Goal: Information Seeking & Learning: Learn about a topic

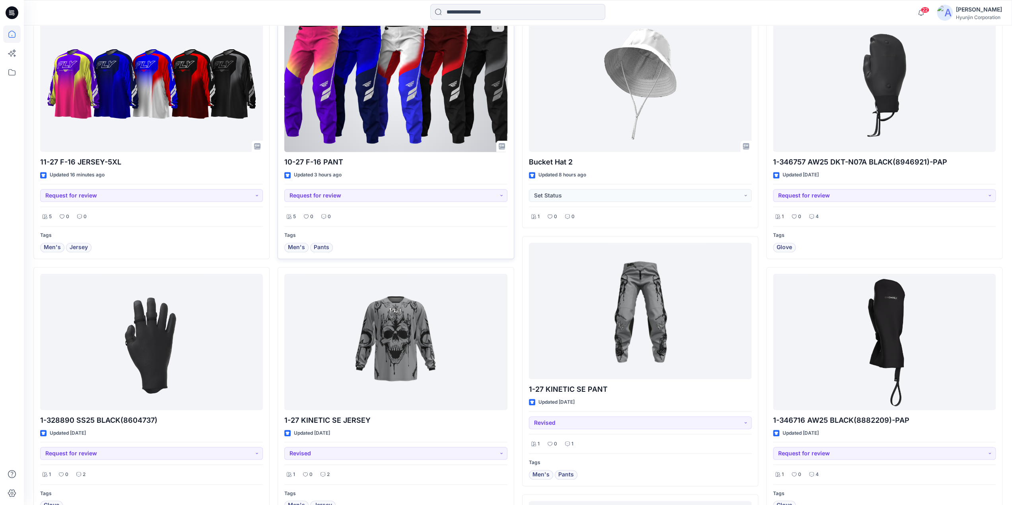
scroll to position [318, 0]
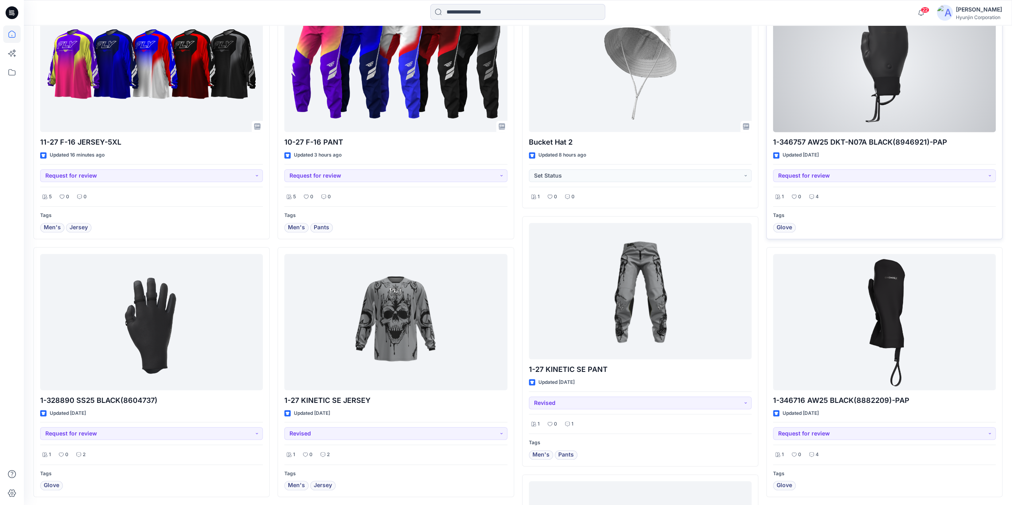
click at [872, 95] on div at bounding box center [884, 64] width 223 height 136
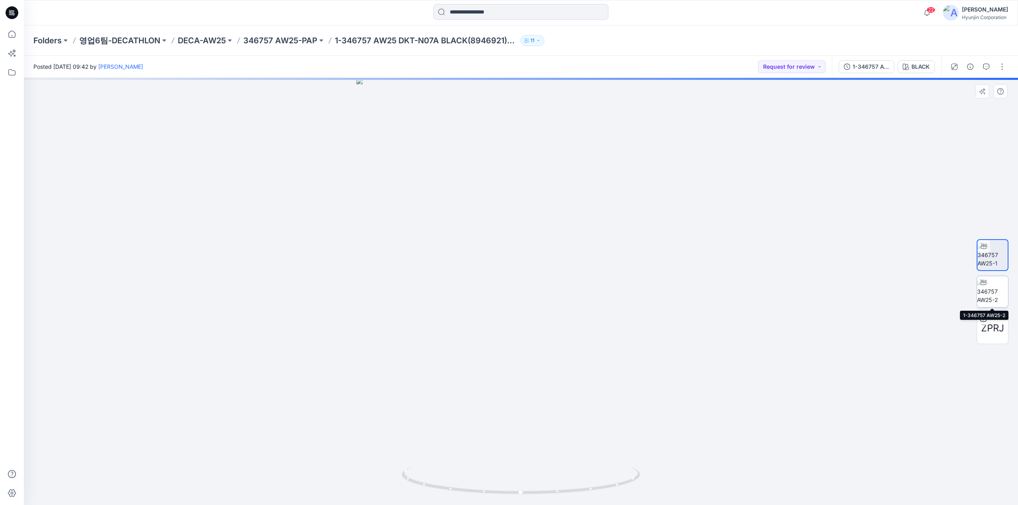
click at [997, 297] on img at bounding box center [992, 291] width 31 height 25
drag, startPoint x: 577, startPoint y: 490, endPoint x: 480, endPoint y: 489, distance: 97.0
click at [480, 489] on icon at bounding box center [522, 482] width 241 height 30
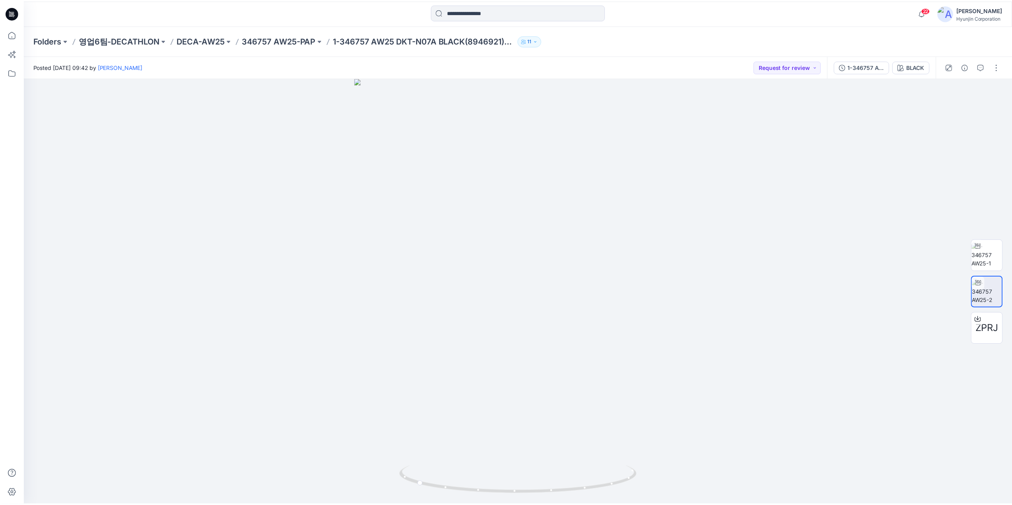
scroll to position [318, 0]
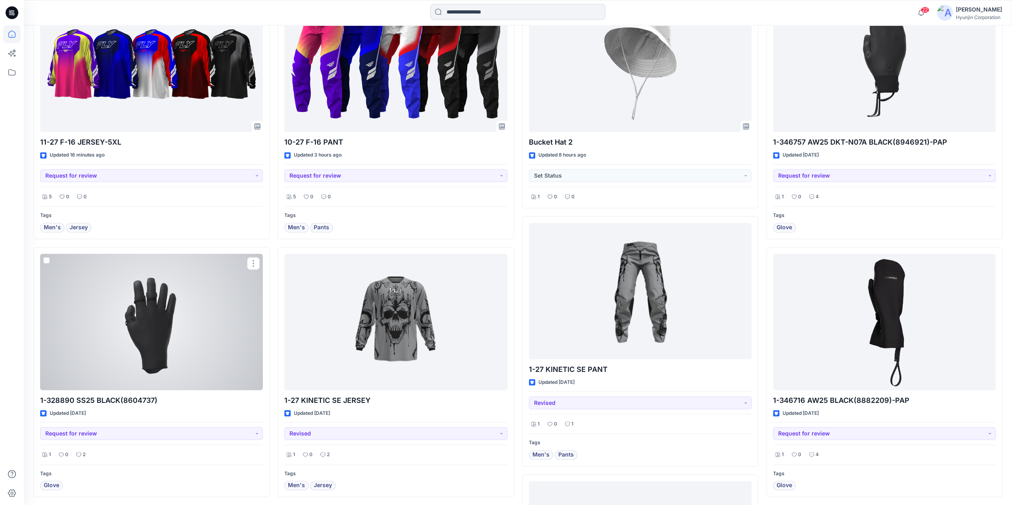
click at [139, 355] on div at bounding box center [151, 322] width 223 height 136
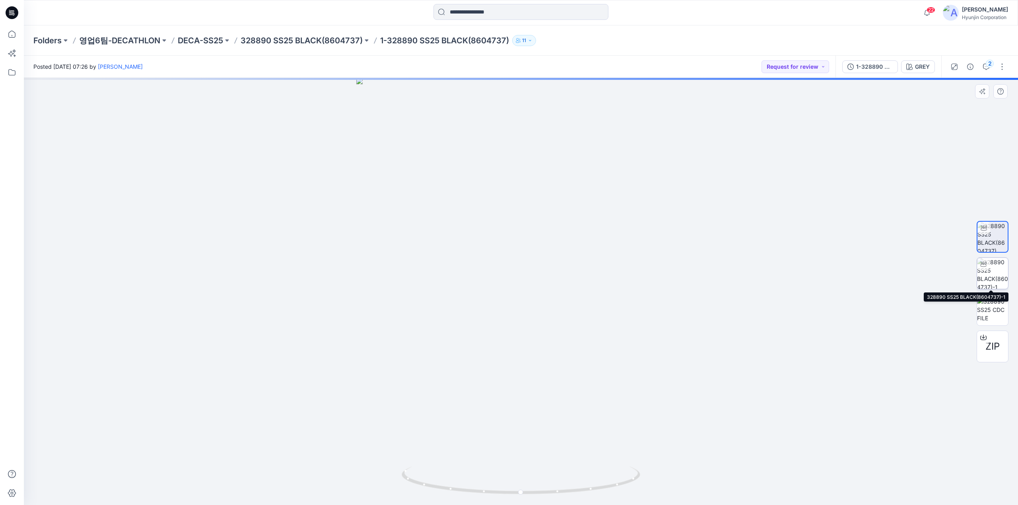
click at [999, 270] on img at bounding box center [992, 273] width 31 height 31
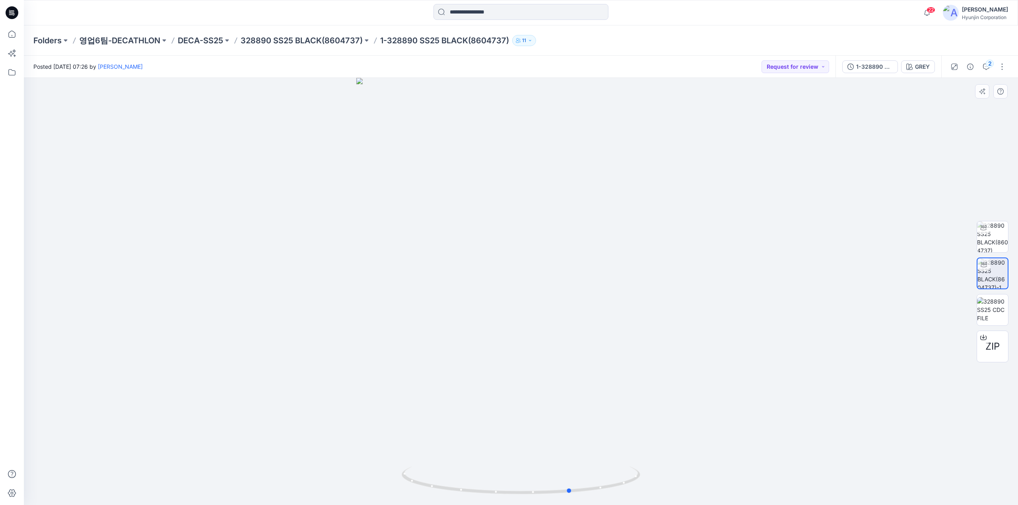
drag, startPoint x: 586, startPoint y: 490, endPoint x: 636, endPoint y: 498, distance: 51.3
click at [636, 498] on div at bounding box center [521, 292] width 994 height 428
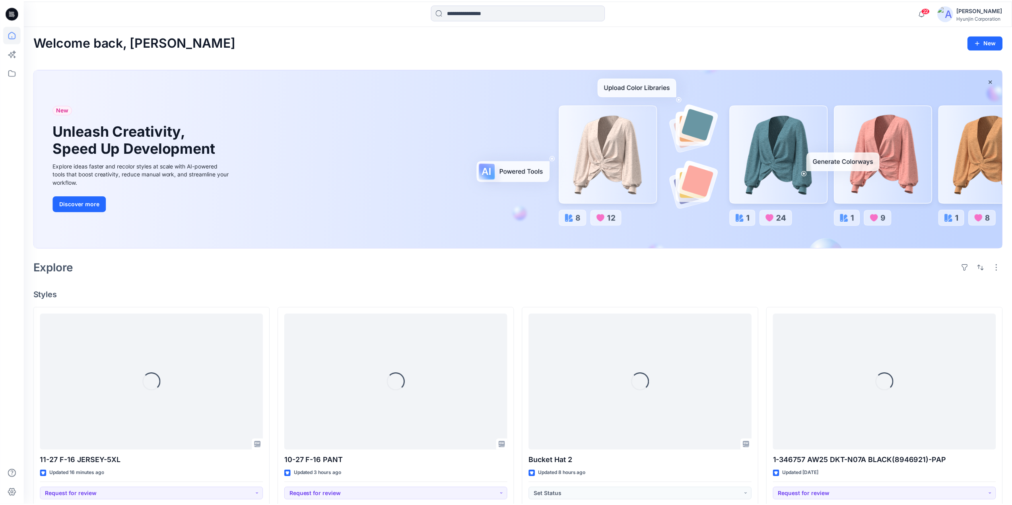
scroll to position [318, 0]
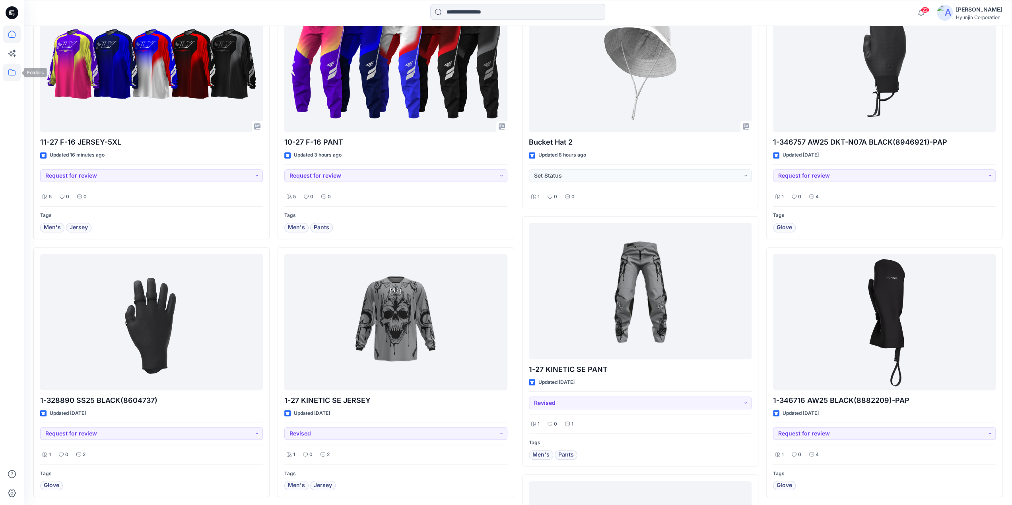
click at [10, 73] on icon at bounding box center [11, 72] width 17 height 17
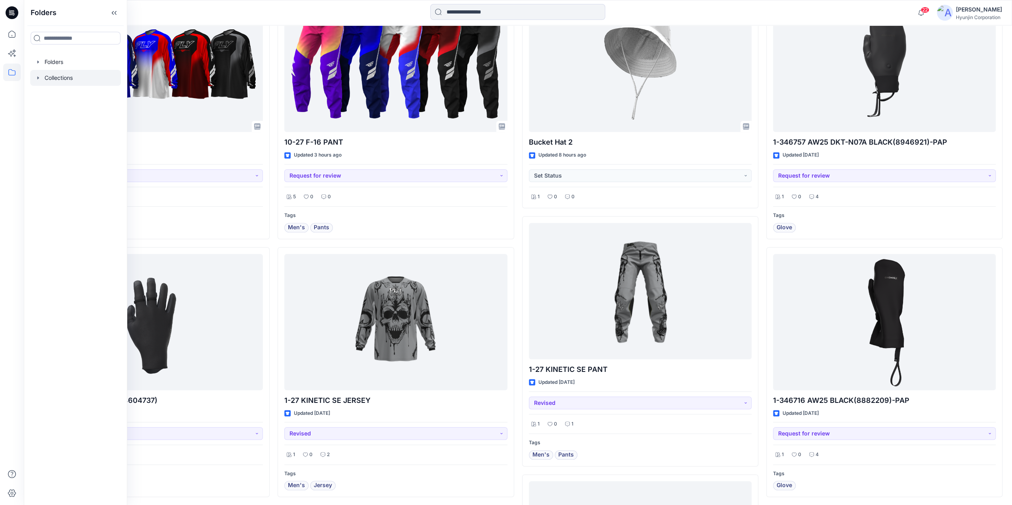
click at [60, 82] on div at bounding box center [75, 78] width 91 height 16
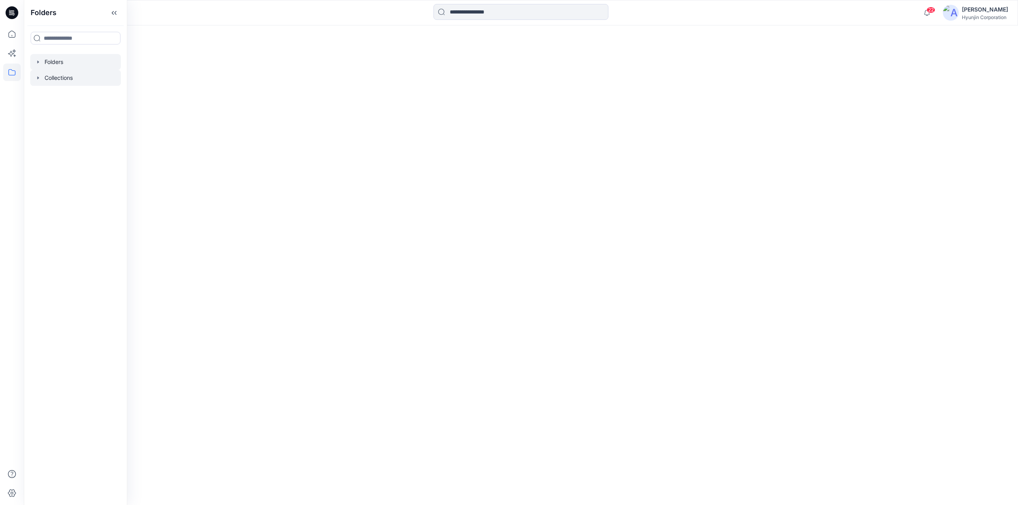
click at [55, 69] on div at bounding box center [75, 62] width 91 height 16
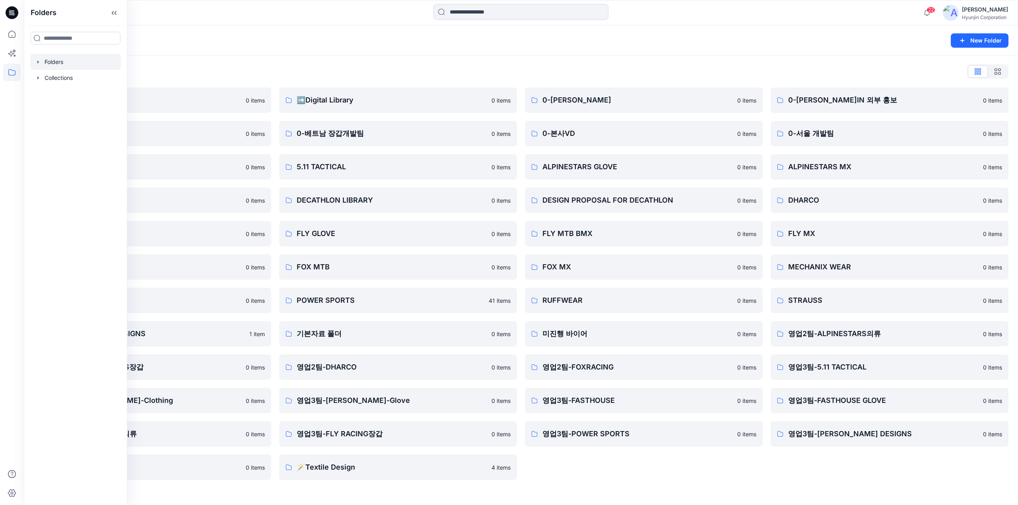
click at [632, 475] on div "0-HYUNJIN 0 items 0-본사VD 0 items ALPINESTARS GLOVE 0 items DESIGN PROPOSAL FOR …" at bounding box center [644, 283] width 238 height 393
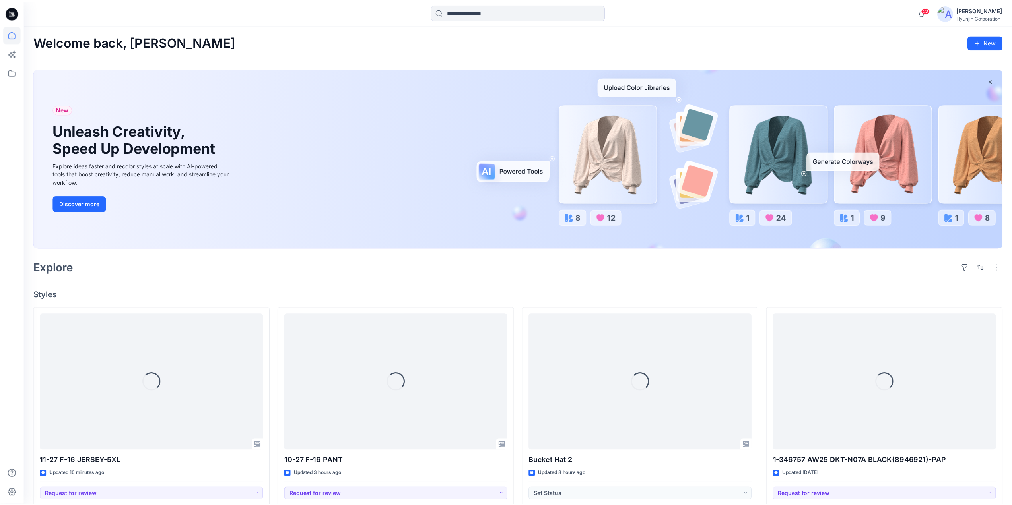
scroll to position [318, 0]
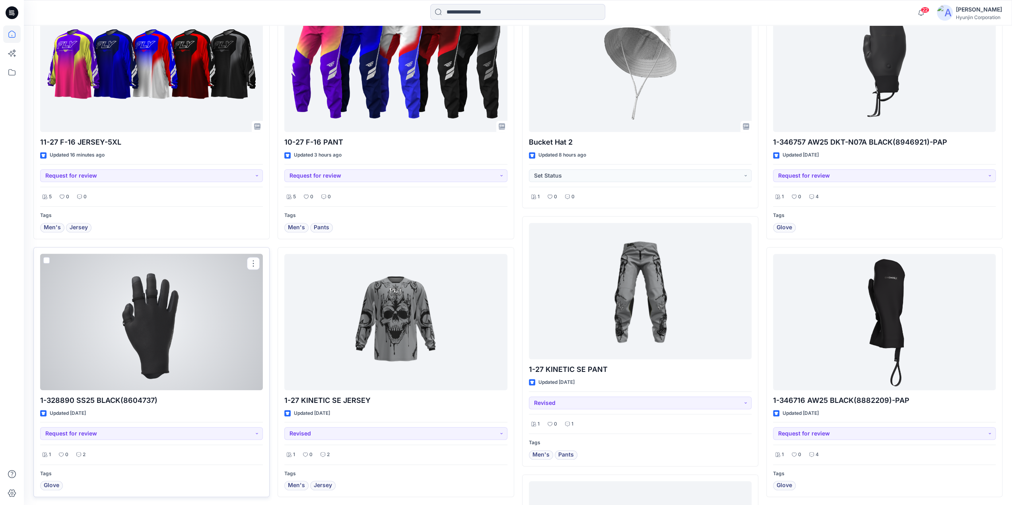
click at [149, 352] on div at bounding box center [151, 322] width 223 height 136
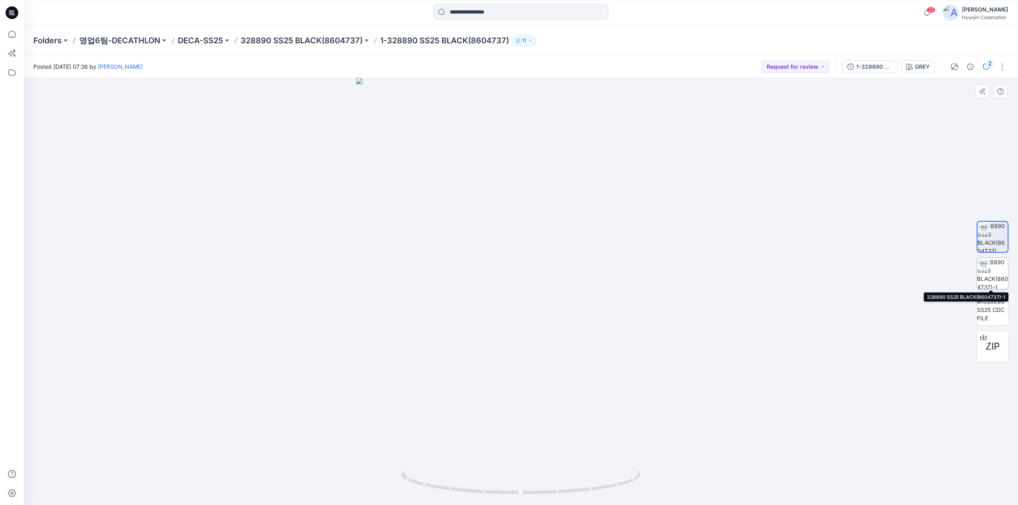
click at [1005, 272] on img at bounding box center [992, 273] width 31 height 31
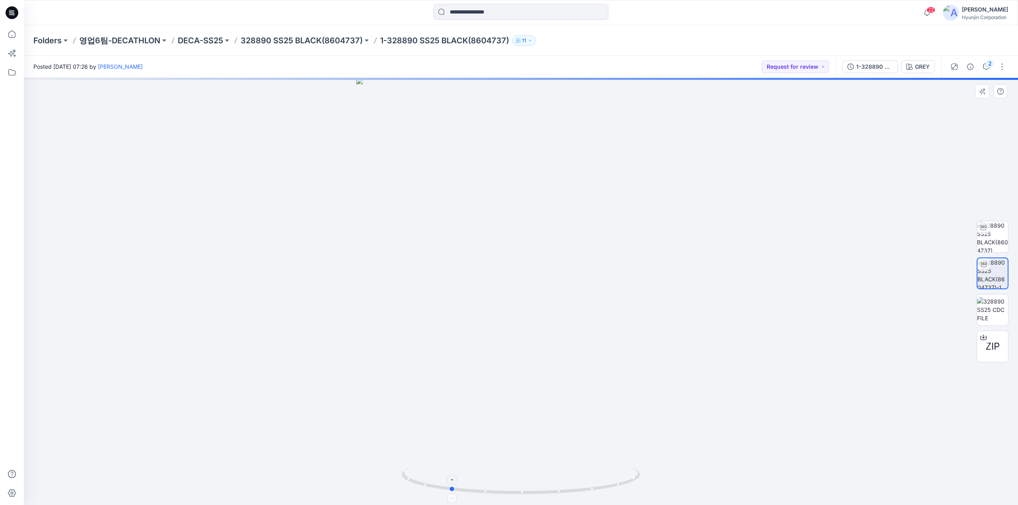
drag, startPoint x: 621, startPoint y: 489, endPoint x: 540, endPoint y: 484, distance: 81.7
click at [540, 484] on icon at bounding box center [522, 482] width 241 height 30
drag, startPoint x: 9, startPoint y: 14, endPoint x: 1, endPoint y: 14, distance: 8.0
click at [9, 14] on icon at bounding box center [12, 12] width 13 height 13
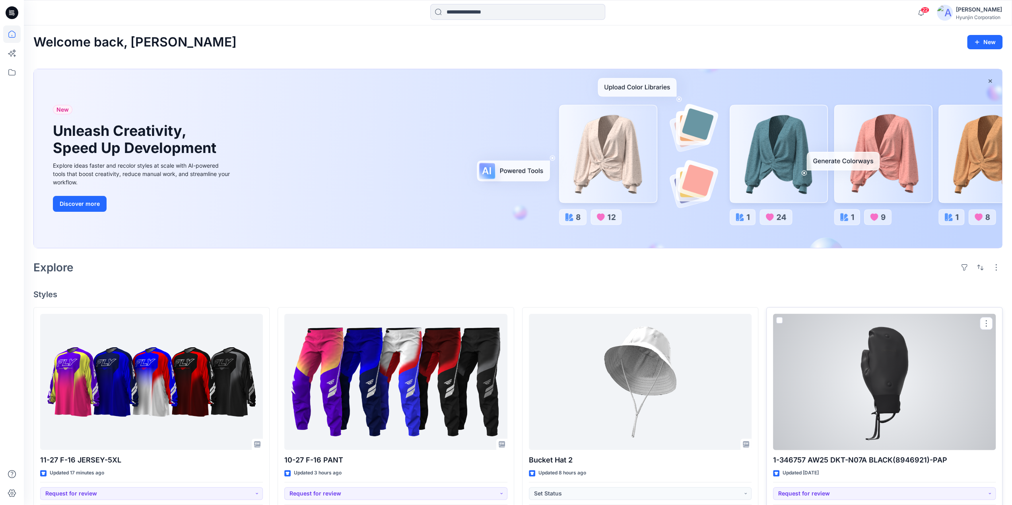
click at [894, 364] on div at bounding box center [884, 382] width 223 height 136
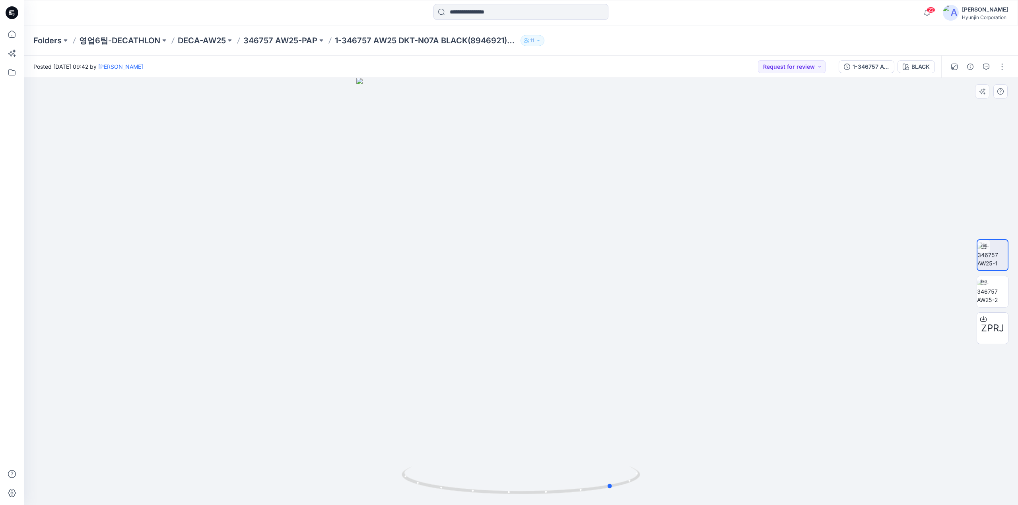
drag, startPoint x: 547, startPoint y: 408, endPoint x: 616, endPoint y: 412, distance: 69.0
click at [616, 412] on div at bounding box center [521, 292] width 994 height 428
drag, startPoint x: 595, startPoint y: 493, endPoint x: 534, endPoint y: 491, distance: 60.9
click at [534, 491] on icon at bounding box center [522, 482] width 241 height 30
drag, startPoint x: 513, startPoint y: 493, endPoint x: 554, endPoint y: 498, distance: 41.2
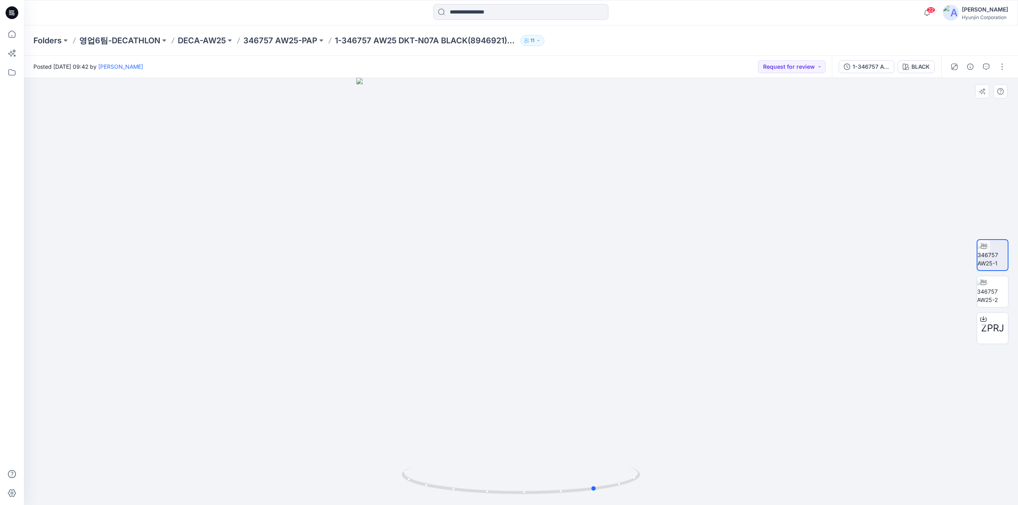
click at [554, 498] on div at bounding box center [521, 292] width 994 height 428
click at [550, 497] on img at bounding box center [521, 486] width 239 height 39
drag, startPoint x: 530, startPoint y: 261, endPoint x: 604, endPoint y: 319, distance: 94.9
click at [649, 295] on img at bounding box center [521, 250] width 526 height 512
drag, startPoint x: 484, startPoint y: 497, endPoint x: 499, endPoint y: 484, distance: 19.4
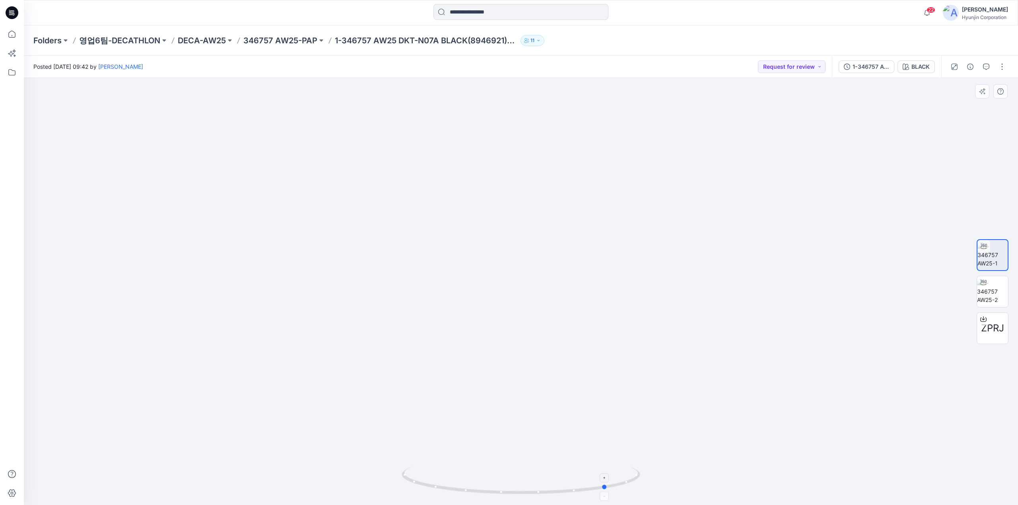
click at [499, 484] on div at bounding box center [521, 486] width 239 height 40
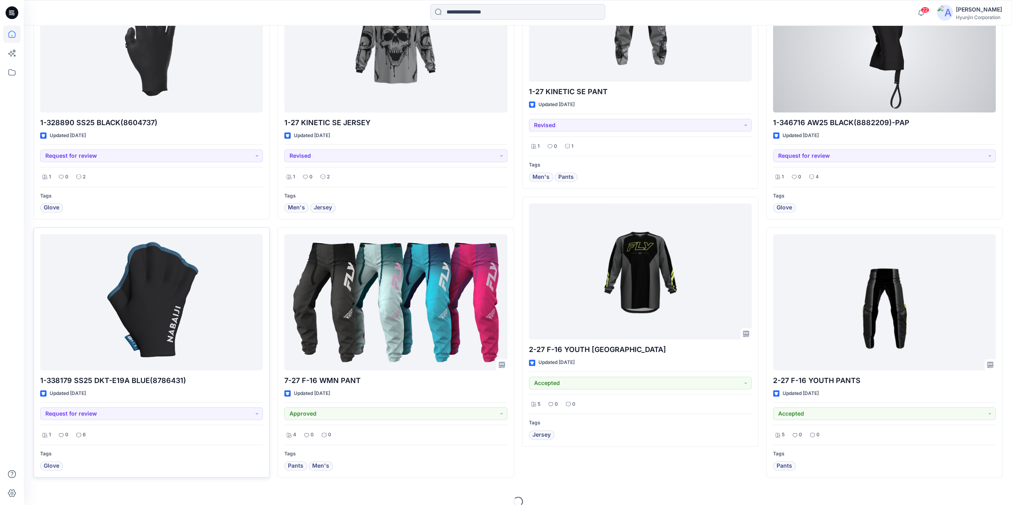
scroll to position [597, 0]
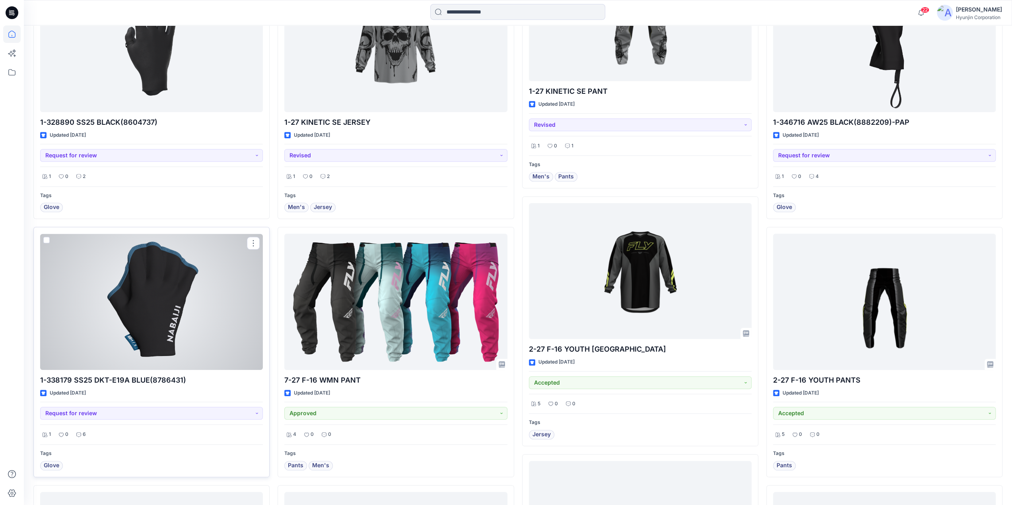
click at [147, 340] on div at bounding box center [151, 302] width 223 height 136
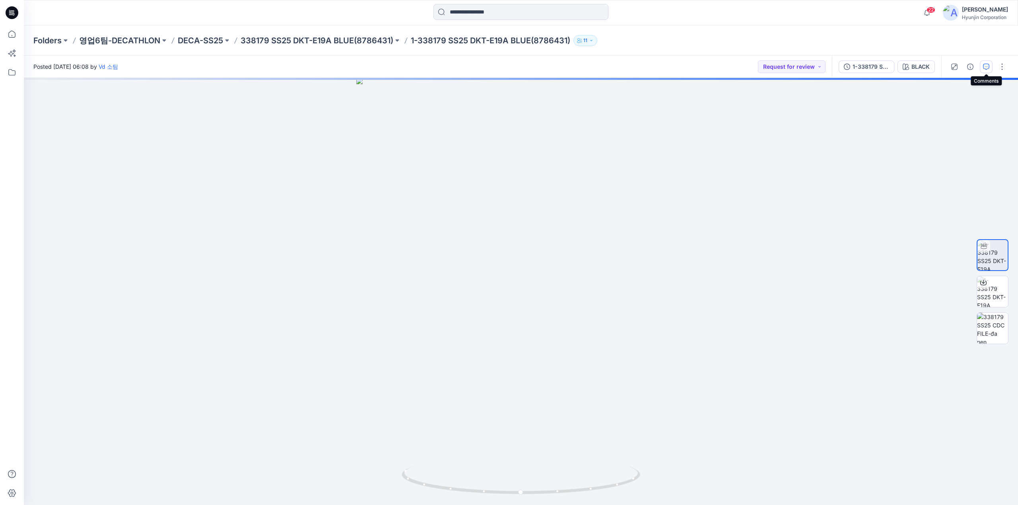
click at [983, 69] on icon "button" at bounding box center [986, 67] width 6 height 6
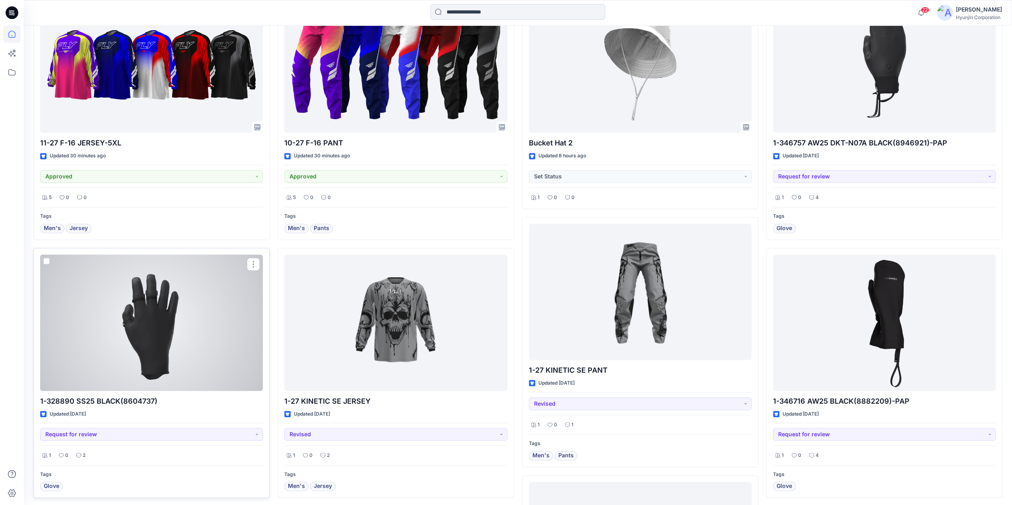
scroll to position [318, 0]
click at [187, 349] on div at bounding box center [151, 322] width 223 height 136
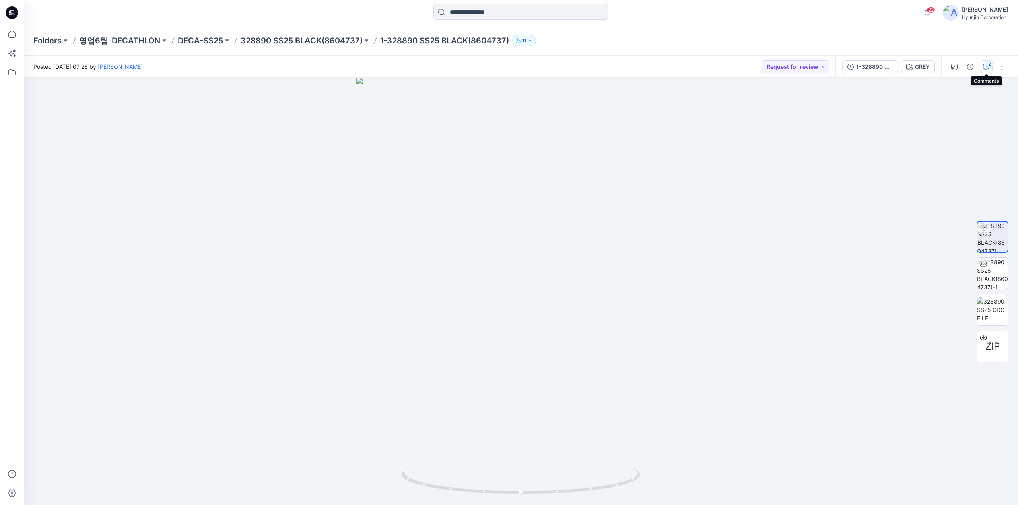
click at [987, 65] on div "2" at bounding box center [990, 64] width 8 height 8
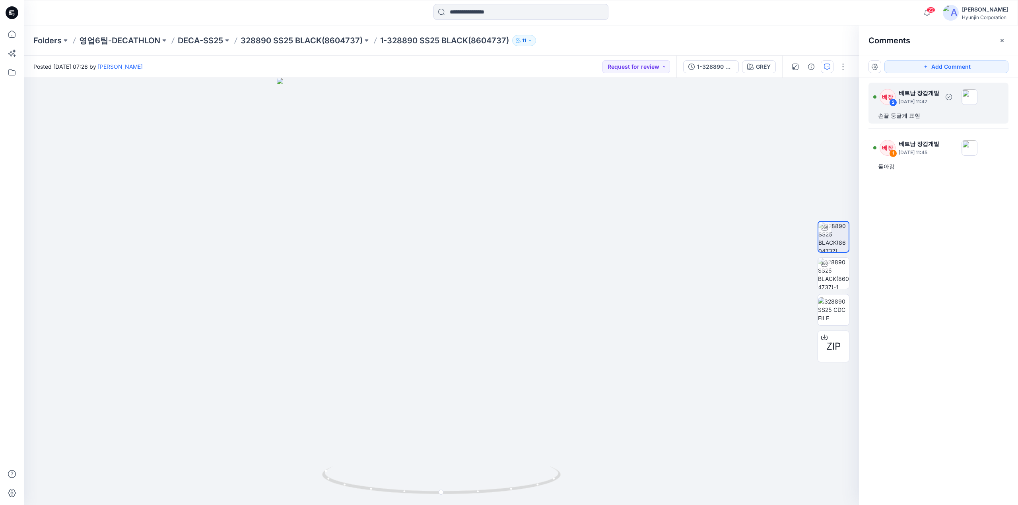
click at [902, 119] on div "손끝 둥글게 표현" at bounding box center [938, 116] width 121 height 10
drag, startPoint x: 452, startPoint y: 496, endPoint x: 568, endPoint y: 501, distance: 116.2
click at [568, 501] on div at bounding box center [441, 292] width 835 height 428
click at [915, 109] on div "베장 2 베트남 장갑개발 September 12, 2025 11:47 손끝 둥글게 표현" at bounding box center [939, 103] width 140 height 41
click at [469, 447] on img at bounding box center [441, 292] width 329 height 428
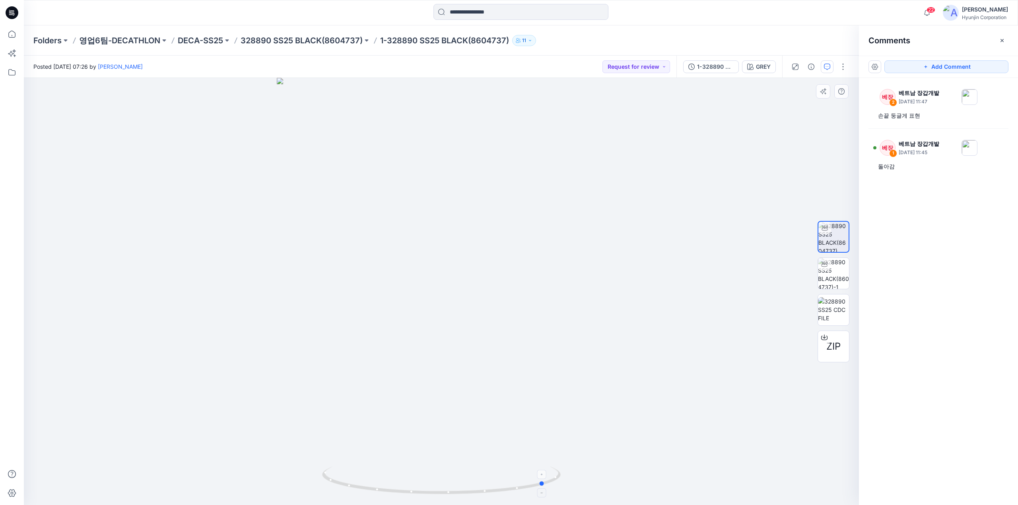
drag, startPoint x: 412, startPoint y: 490, endPoint x: 517, endPoint y: 481, distance: 105.4
click at [523, 498] on div at bounding box center [441, 486] width 239 height 40
drag, startPoint x: 461, startPoint y: 494, endPoint x: 500, endPoint y: 496, distance: 38.6
click at [500, 496] on icon at bounding box center [442, 482] width 241 height 30
drag, startPoint x: 418, startPoint y: 491, endPoint x: 334, endPoint y: 425, distance: 106.5
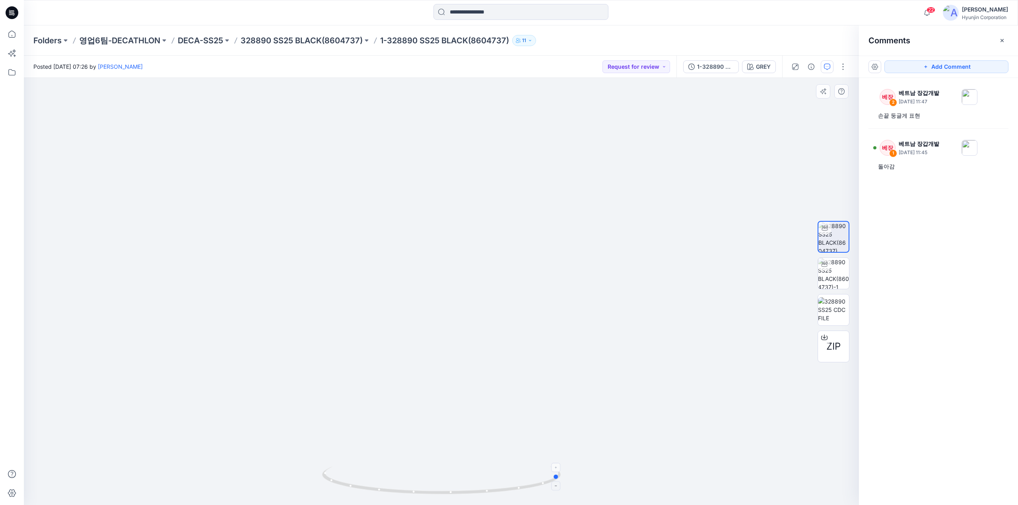
click at [387, 479] on icon at bounding box center [442, 482] width 241 height 30
drag, startPoint x: 421, startPoint y: 495, endPoint x: 436, endPoint y: 496, distance: 15.2
click at [436, 496] on icon at bounding box center [442, 482] width 241 height 30
drag, startPoint x: 477, startPoint y: 490, endPoint x: 512, endPoint y: 495, distance: 35.7
click at [512, 495] on icon at bounding box center [442, 482] width 241 height 30
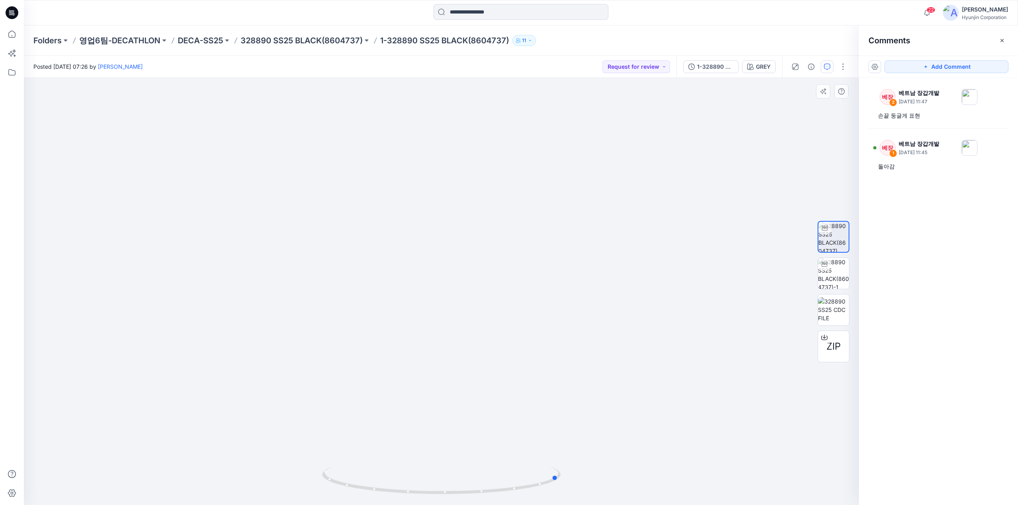
drag, startPoint x: 505, startPoint y: 493, endPoint x: 454, endPoint y: 497, distance: 51.5
click at [454, 497] on div at bounding box center [441, 486] width 239 height 40
click at [911, 162] on div "돌아감" at bounding box center [938, 167] width 121 height 10
drag, startPoint x: 369, startPoint y: 492, endPoint x: 497, endPoint y: 501, distance: 128.4
click at [498, 501] on div at bounding box center [441, 486] width 239 height 40
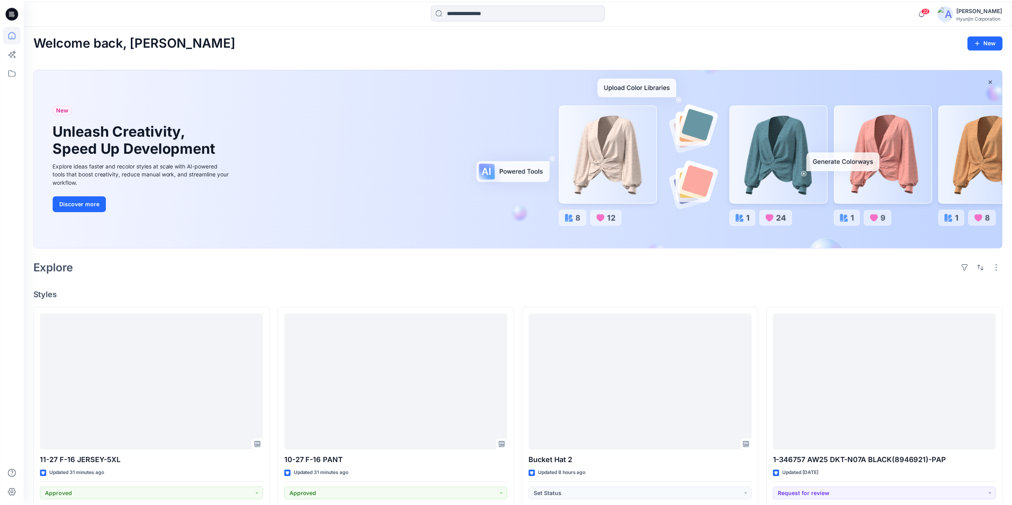
scroll to position [318, 0]
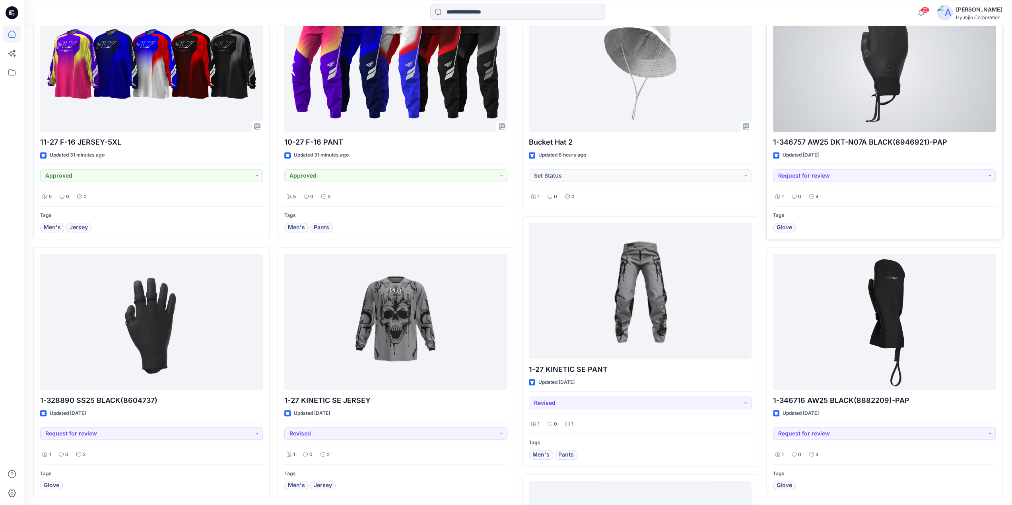
click at [902, 74] on div at bounding box center [884, 64] width 223 height 136
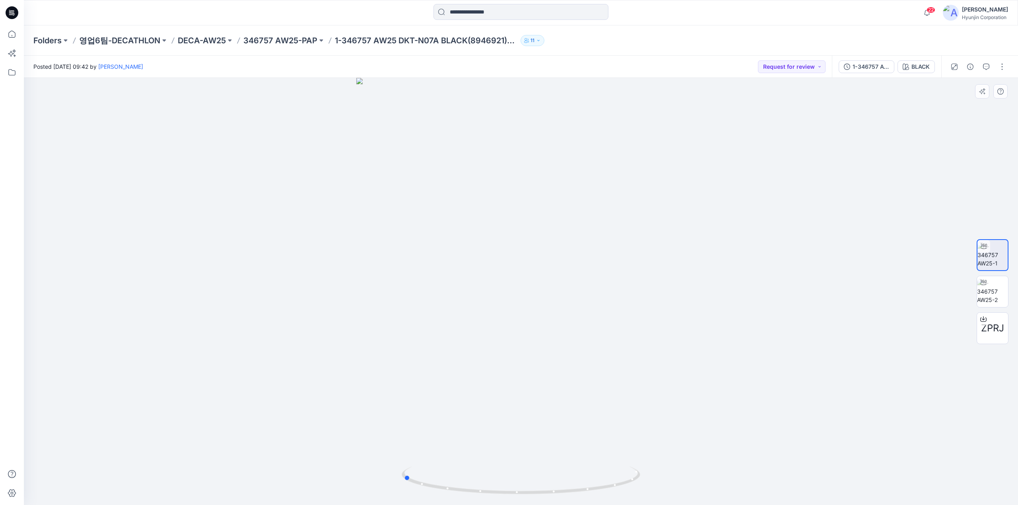
drag, startPoint x: 454, startPoint y: 486, endPoint x: 575, endPoint y: 497, distance: 121.8
click at [575, 497] on div at bounding box center [521, 292] width 994 height 428
click at [990, 70] on button "button" at bounding box center [986, 66] width 13 height 13
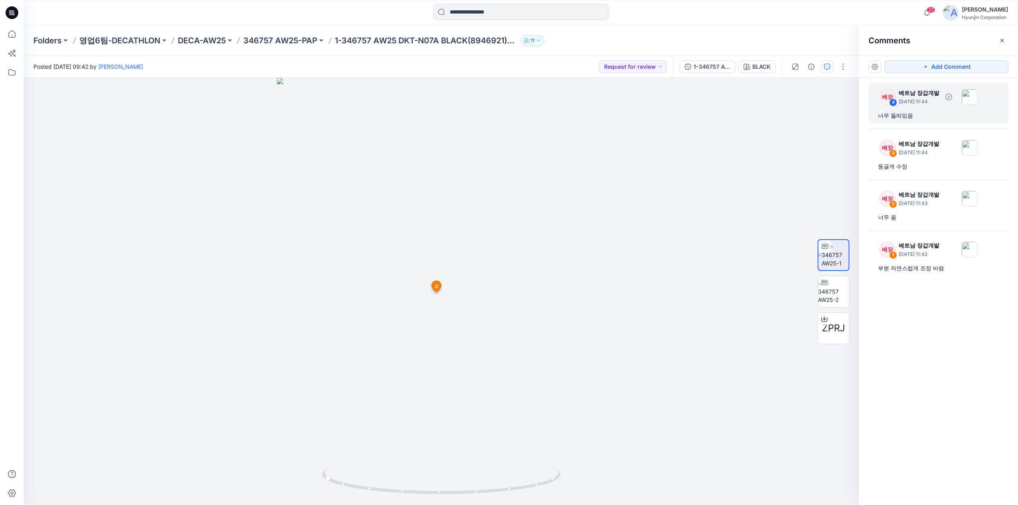
click at [955, 116] on div "너무 들떠있음" at bounding box center [938, 116] width 121 height 10
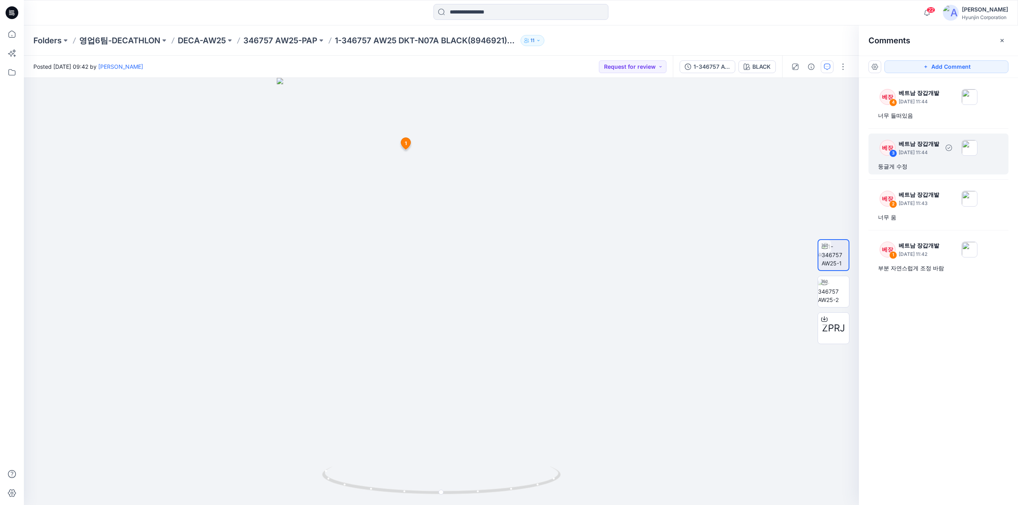
click at [926, 154] on p "September 12, 2025 11:44" at bounding box center [919, 153] width 41 height 8
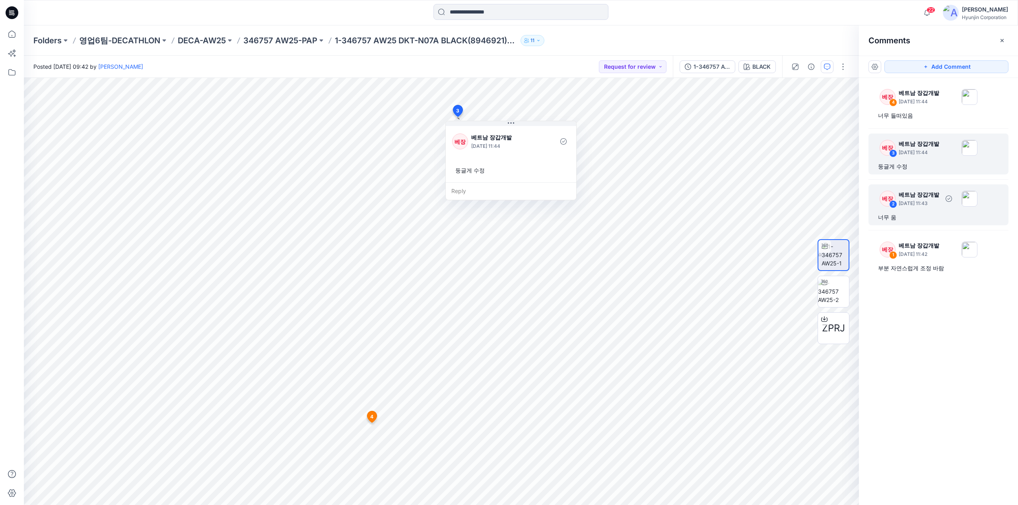
click at [927, 210] on div "베장 2 베트남 장갑개발 September 12, 2025 11:43 너무 움" at bounding box center [939, 205] width 140 height 41
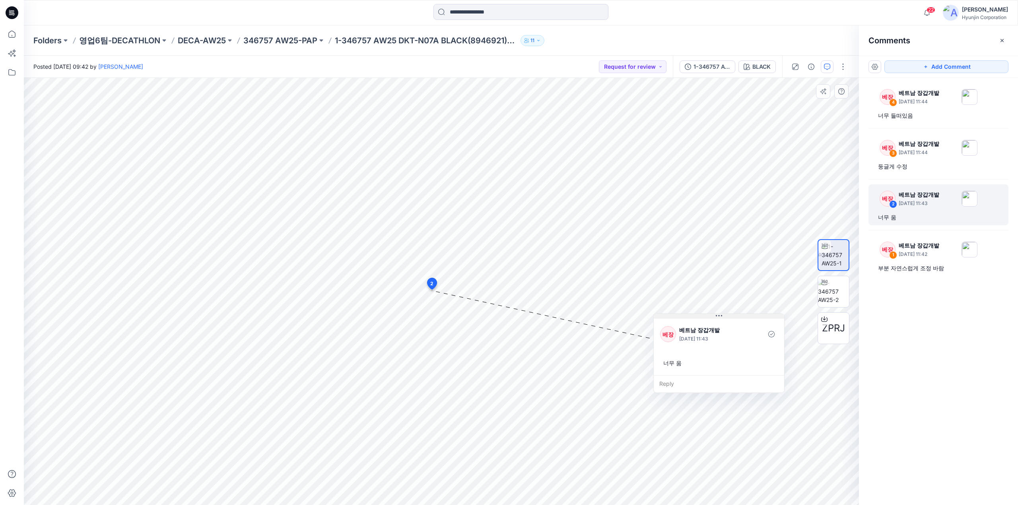
drag, startPoint x: 463, startPoint y: 297, endPoint x: 697, endPoint y: 317, distance: 234.7
click at [697, 317] on button at bounding box center [719, 316] width 130 height 5
click at [942, 269] on div "부분 자연스럽게 조정 바람" at bounding box center [938, 269] width 121 height 10
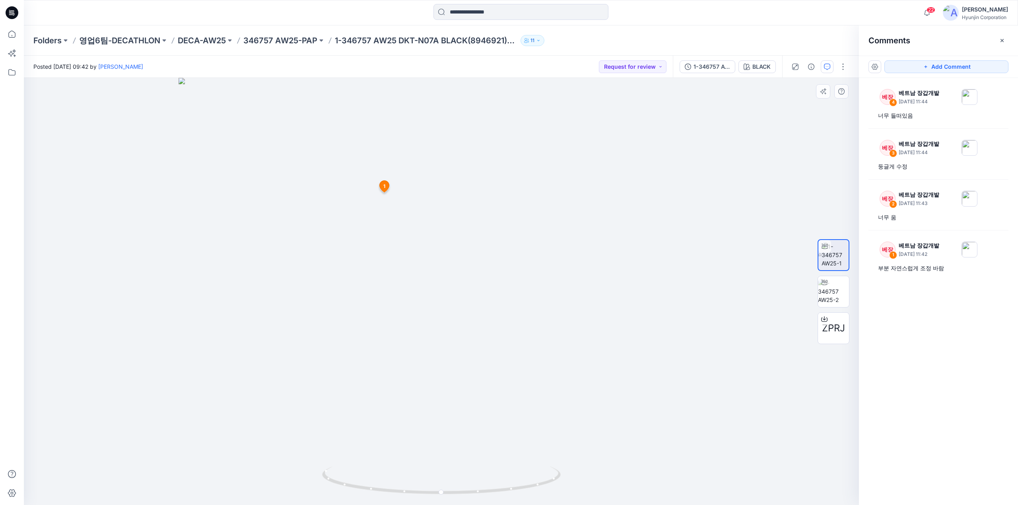
drag, startPoint x: 406, startPoint y: 155, endPoint x: 428, endPoint y: 289, distance: 135.3
click at [428, 289] on img at bounding box center [442, 292] width 526 height 428
drag, startPoint x: 391, startPoint y: 489, endPoint x: 541, endPoint y: 499, distance: 150.3
click at [541, 499] on div at bounding box center [441, 486] width 239 height 40
click at [842, 255] on img at bounding box center [835, 255] width 27 height 25
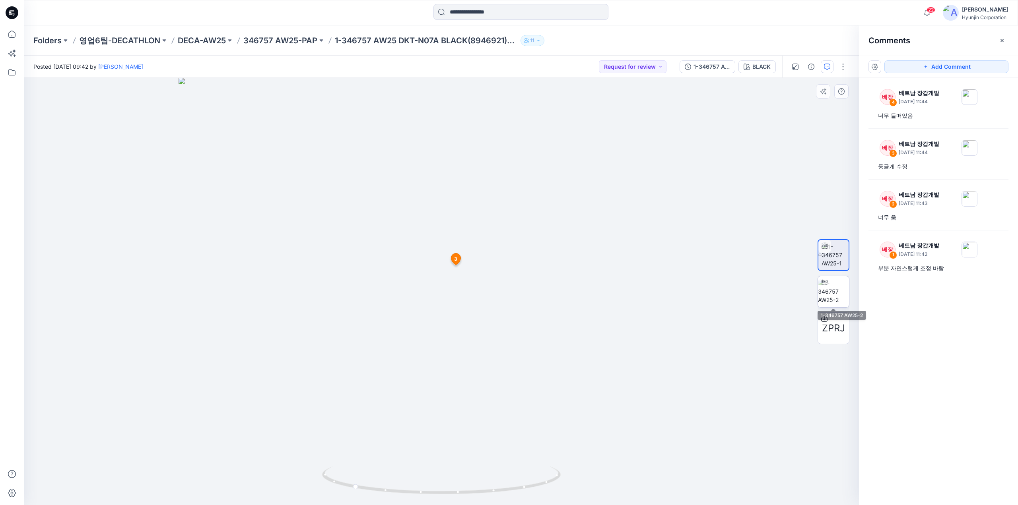
click at [839, 293] on img at bounding box center [833, 291] width 31 height 25
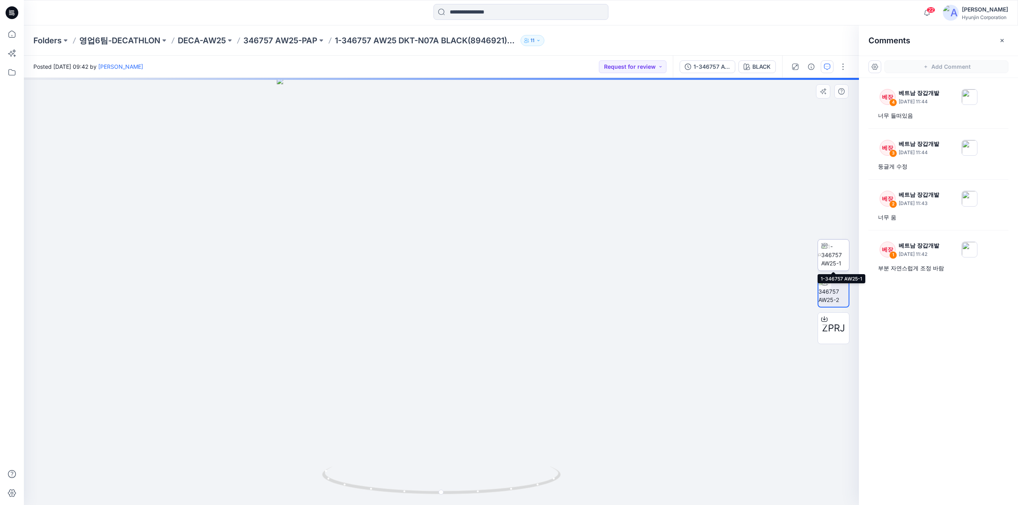
click at [842, 257] on img at bounding box center [835, 255] width 28 height 25
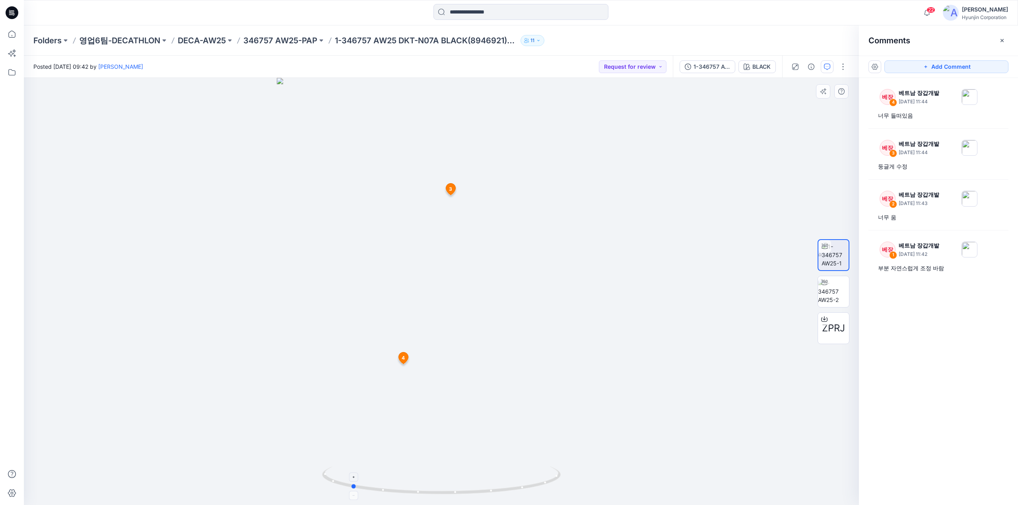
drag, startPoint x: 382, startPoint y: 490, endPoint x: 530, endPoint y: 497, distance: 148.1
click at [530, 497] on icon at bounding box center [442, 482] width 241 height 30
drag, startPoint x: 463, startPoint y: 149, endPoint x: 472, endPoint y: 236, distance: 87.2
click at [472, 237] on img at bounding box center [441, 247] width 597 height 518
click at [952, 97] on icon "button" at bounding box center [949, 97] width 6 height 6
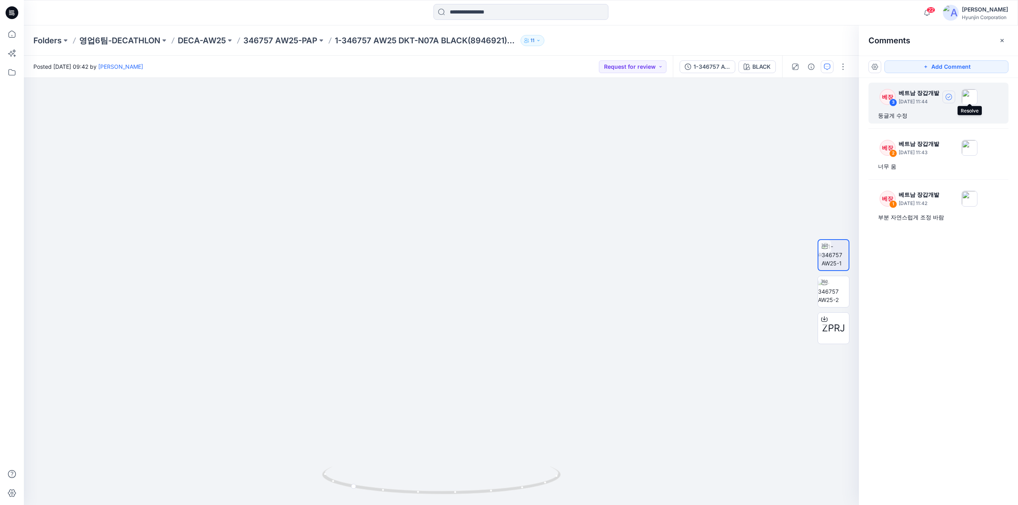
click at [955, 93] on button "button" at bounding box center [949, 97] width 13 height 13
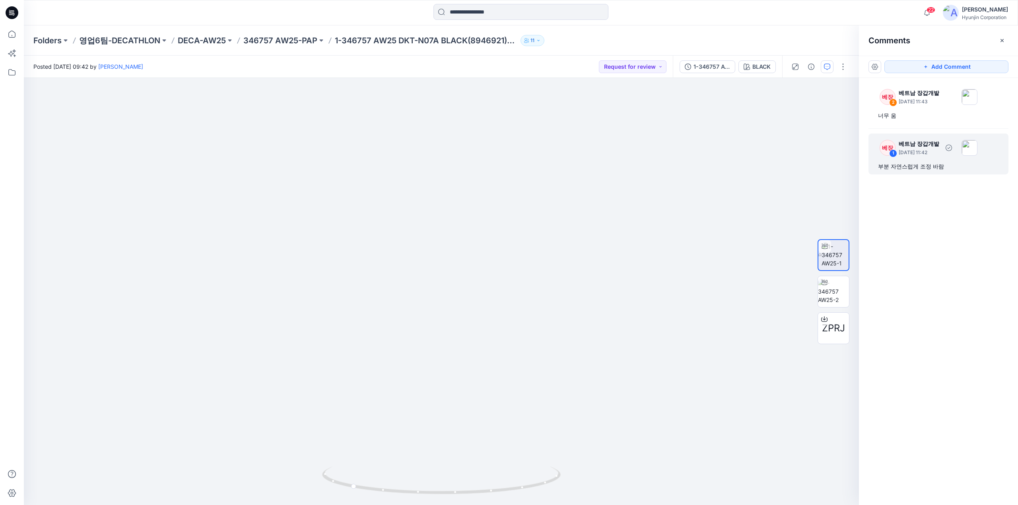
click at [931, 151] on p "September 12, 2025 11:42" at bounding box center [919, 153] width 41 height 8
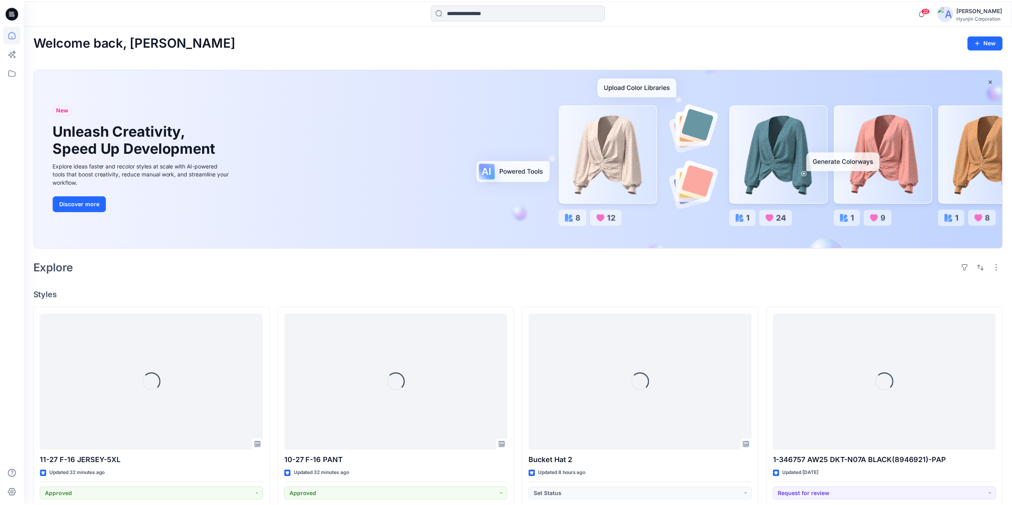
scroll to position [318, 0]
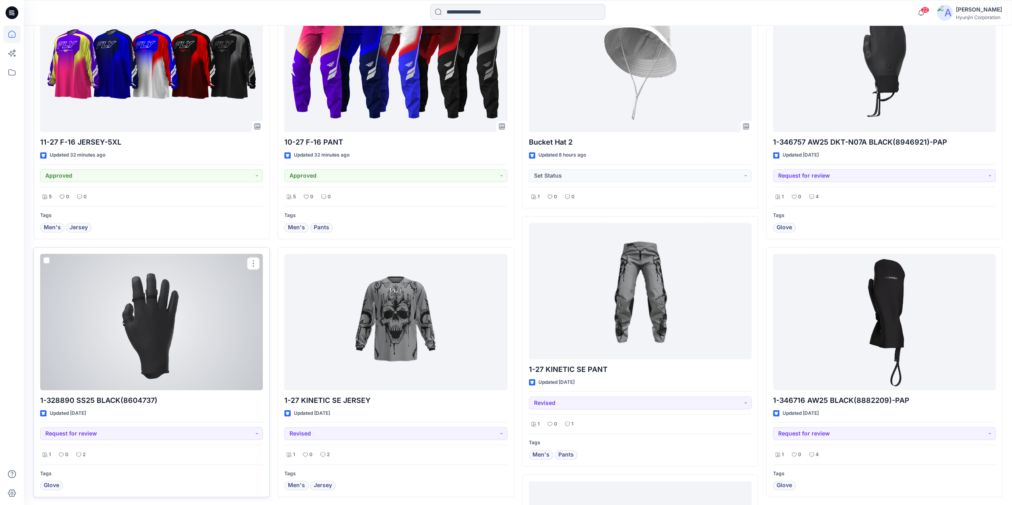
click at [235, 363] on div at bounding box center [151, 322] width 223 height 136
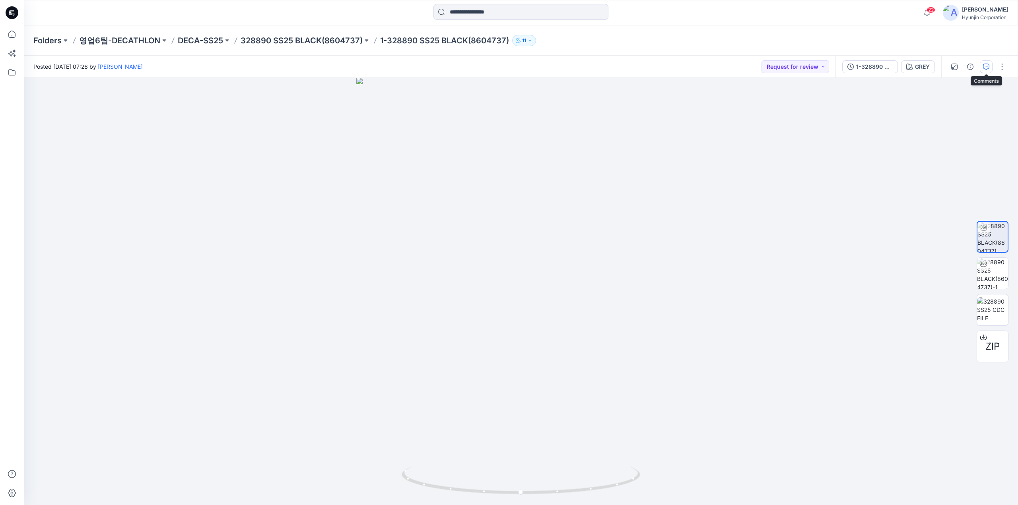
click at [987, 70] on button "button" at bounding box center [986, 66] width 13 height 13
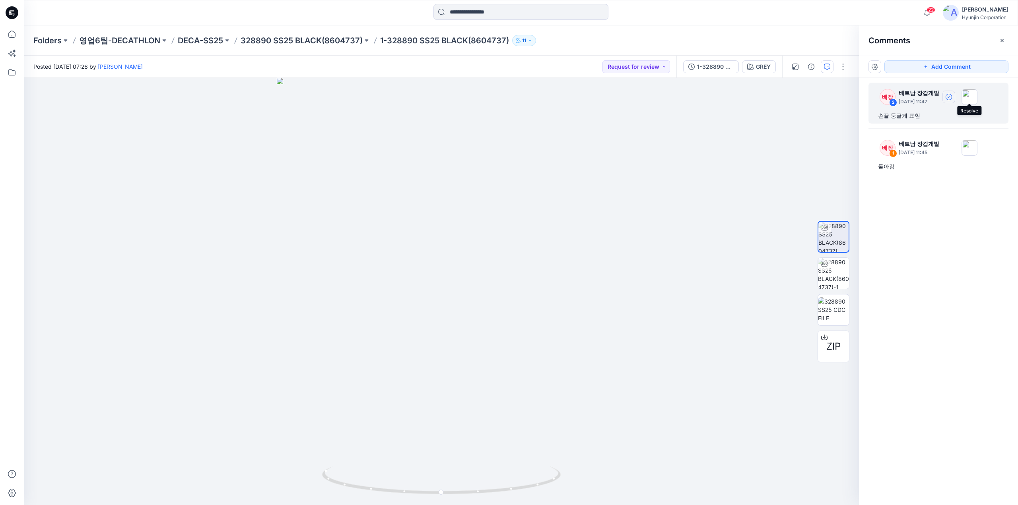
click at [952, 95] on icon "button" at bounding box center [949, 97] width 6 height 6
click at [12, 12] on icon at bounding box center [12, 12] width 13 height 13
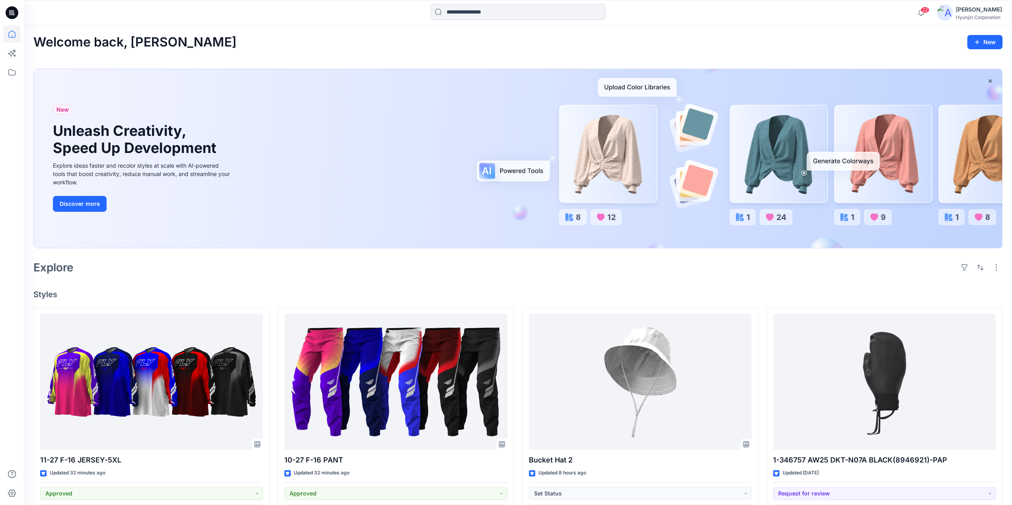
click at [9, 11] on icon at bounding box center [12, 12] width 13 height 13
click at [106, 12] on div at bounding box center [147, 12] width 247 height 17
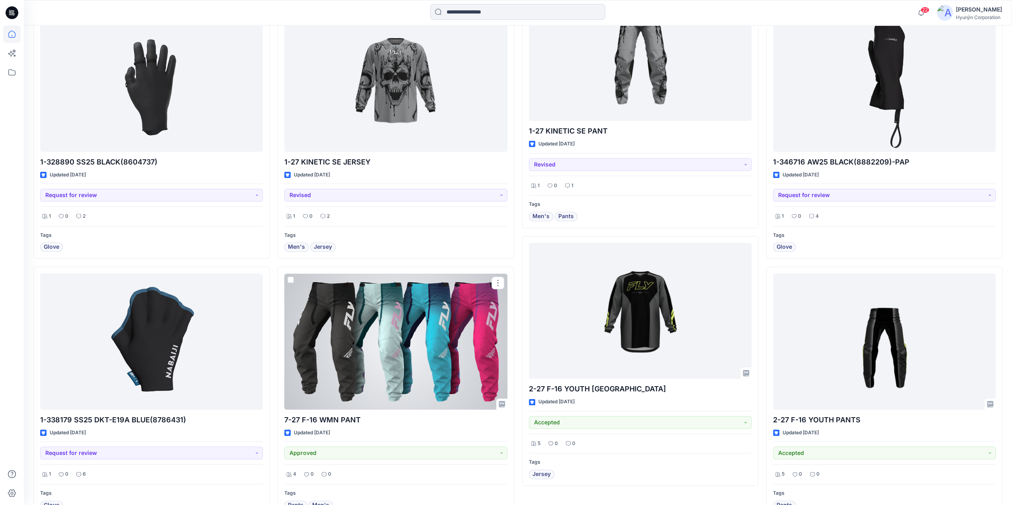
scroll to position [604, 0]
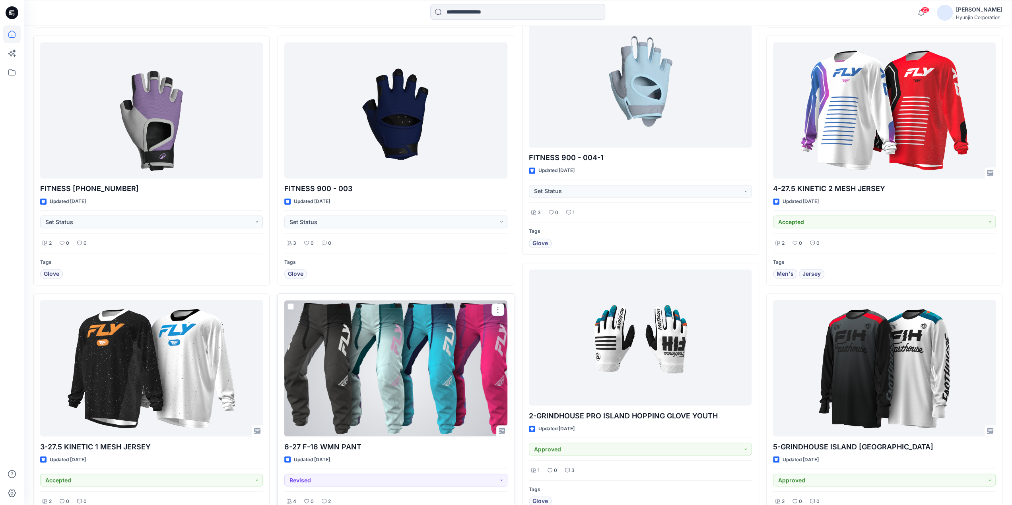
scroll to position [1258, 0]
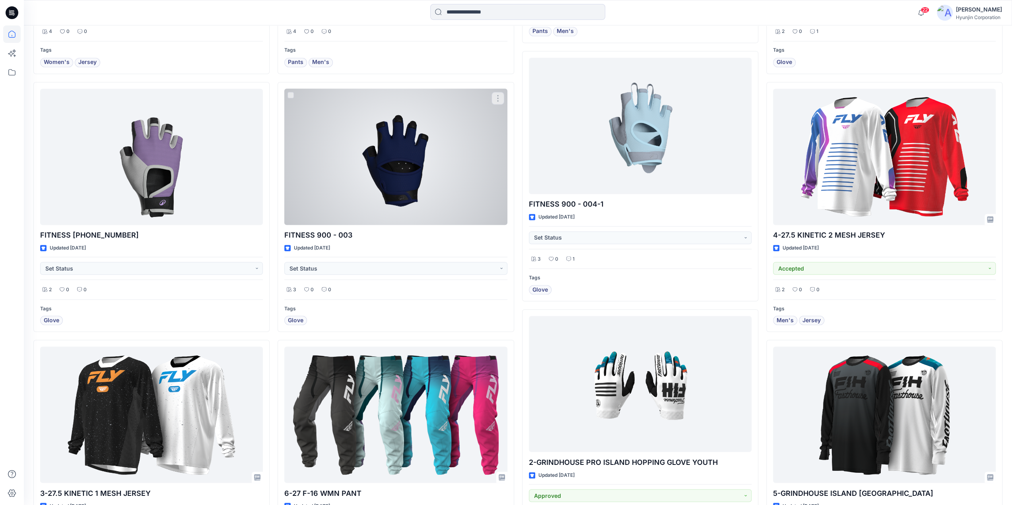
drag, startPoint x: 424, startPoint y: 118, endPoint x: 474, endPoint y: 123, distance: 51.2
click at [424, 118] on div at bounding box center [395, 157] width 223 height 136
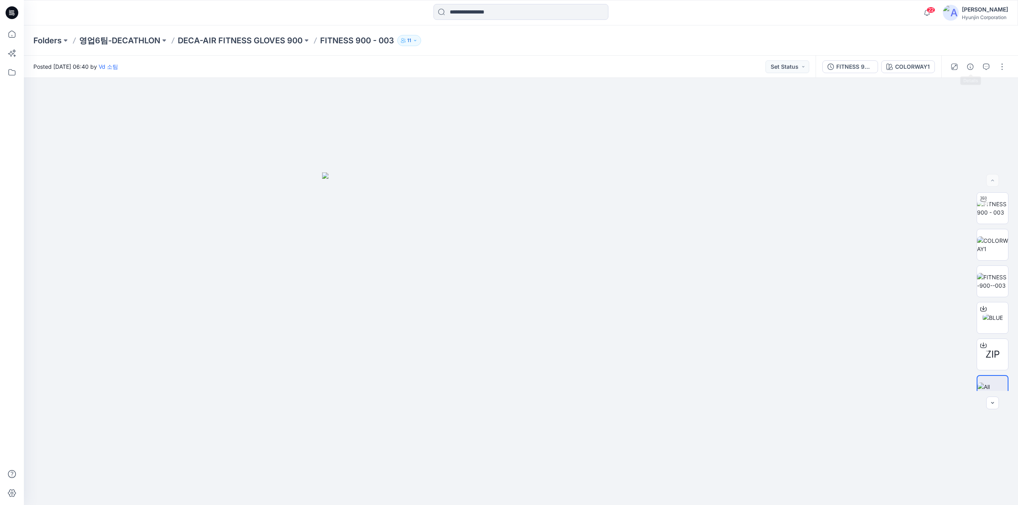
click at [967, 68] on button "button" at bounding box center [970, 66] width 13 height 13
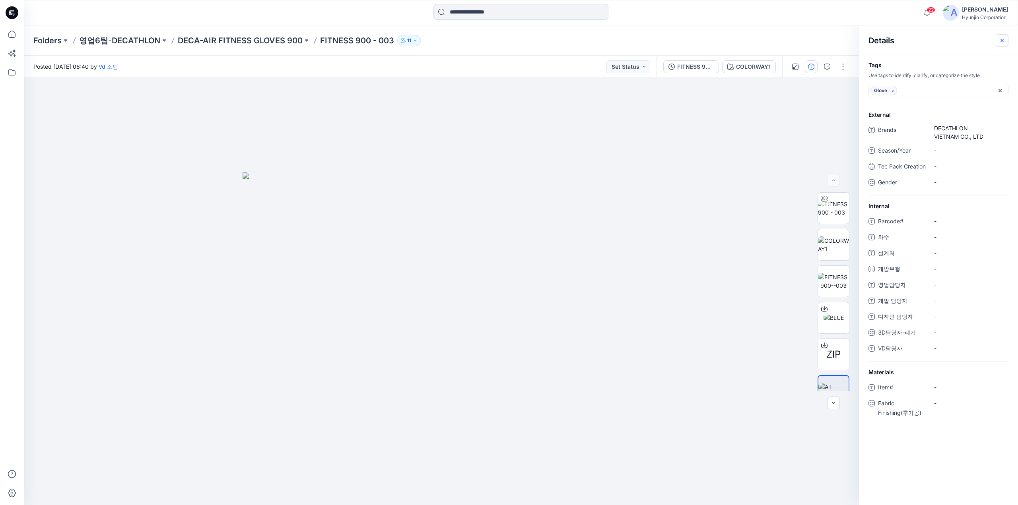
click at [998, 40] on button "button" at bounding box center [1002, 40] width 13 height 13
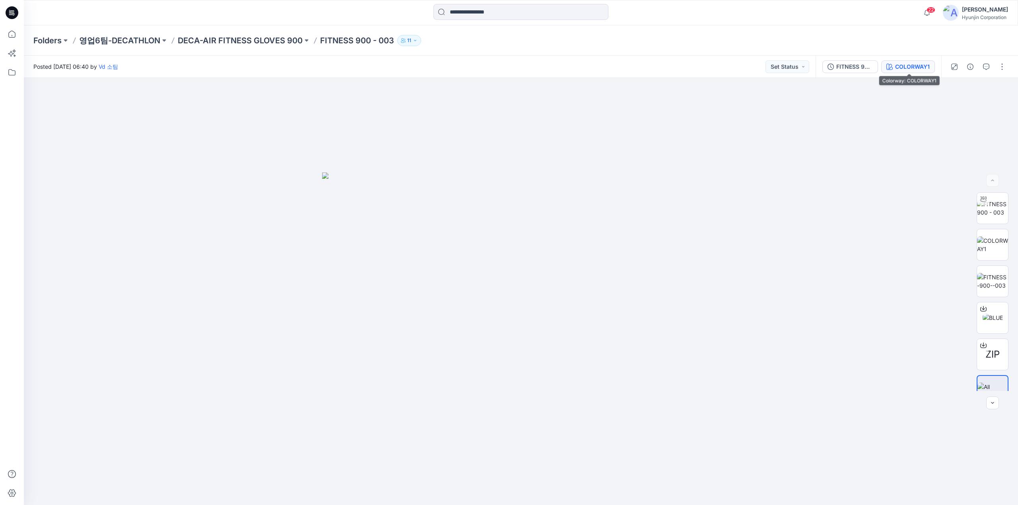
click at [916, 68] on div "COLORWAY1" at bounding box center [912, 66] width 35 height 9
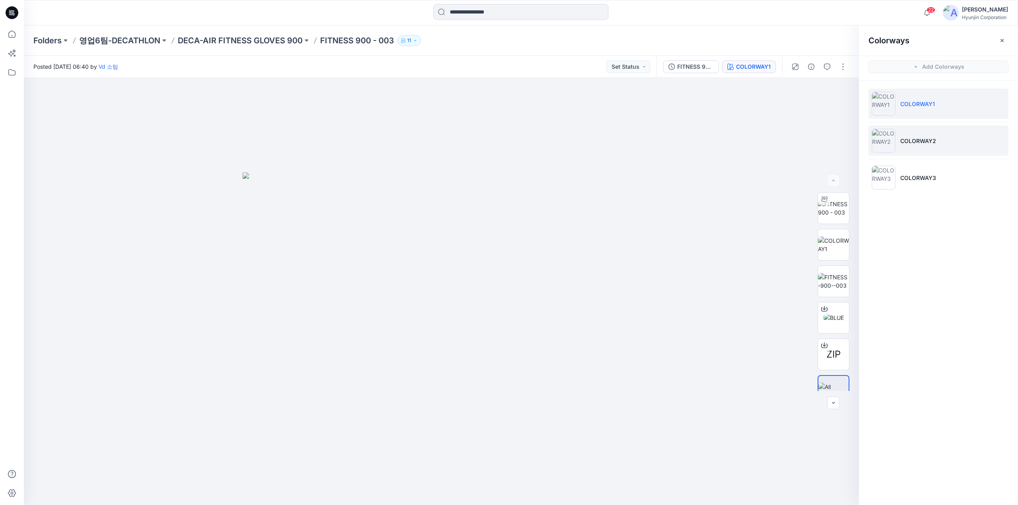
click at [909, 146] on li "COLORWAY2" at bounding box center [939, 141] width 140 height 30
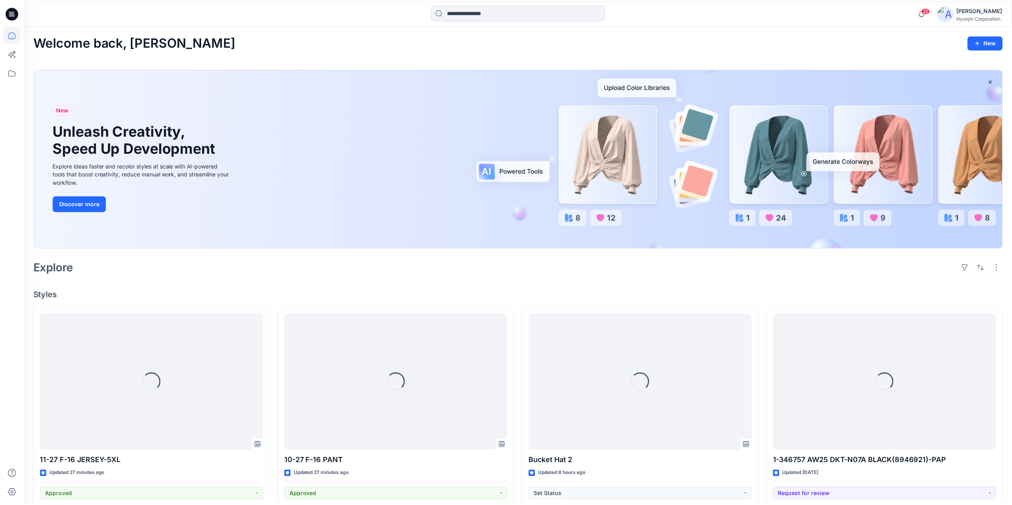
scroll to position [1258, 0]
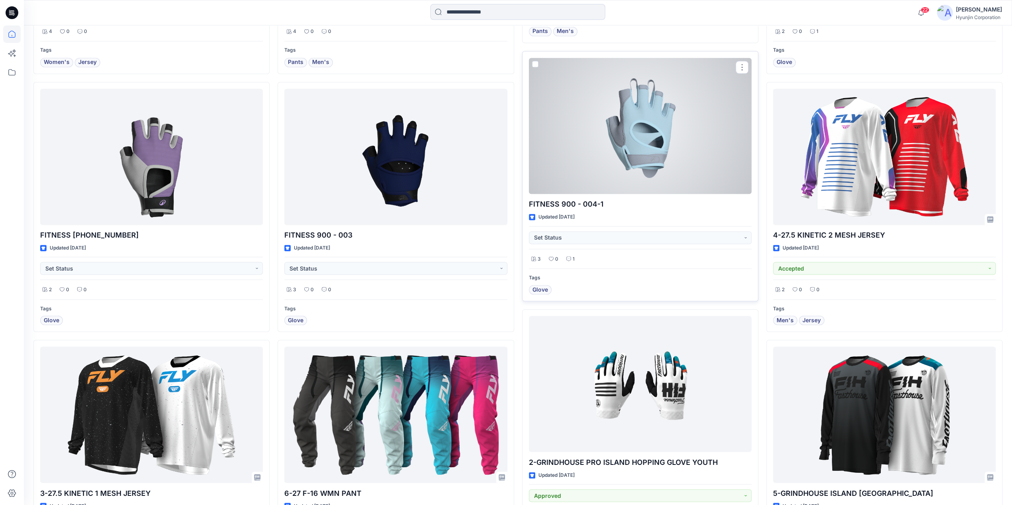
click at [649, 112] on div at bounding box center [640, 126] width 223 height 136
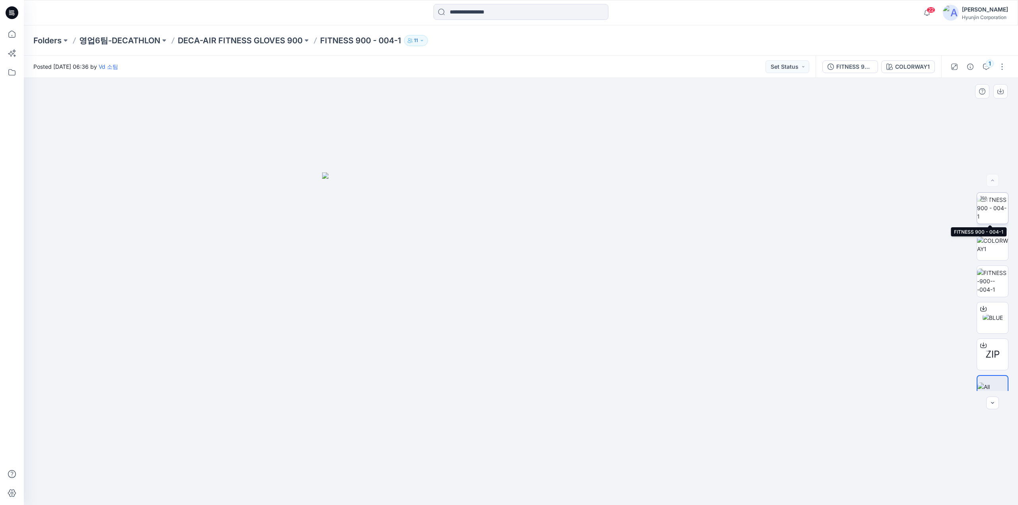
click at [994, 208] on img at bounding box center [992, 208] width 31 height 25
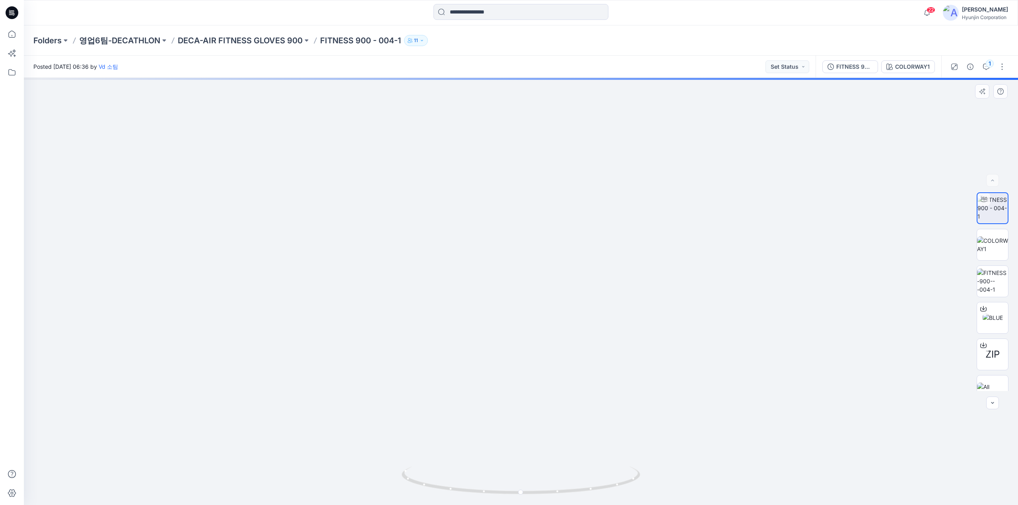
drag, startPoint x: 540, startPoint y: 153, endPoint x: 539, endPoint y: 234, distance: 80.7
click at [539, 234] on img at bounding box center [521, 282] width 482 height 446
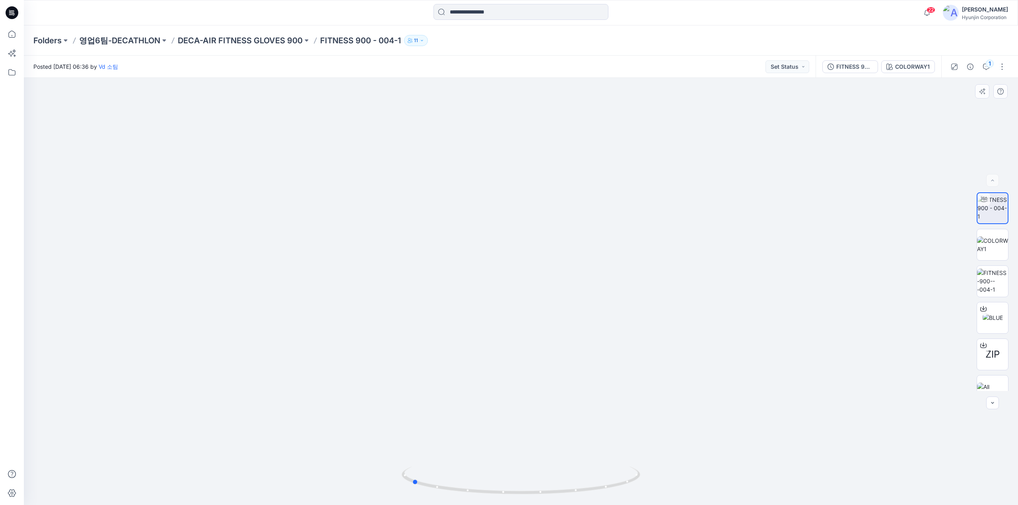
drag, startPoint x: 519, startPoint y: 496, endPoint x: 648, endPoint y: 494, distance: 129.3
click at [648, 494] on div at bounding box center [521, 292] width 994 height 428
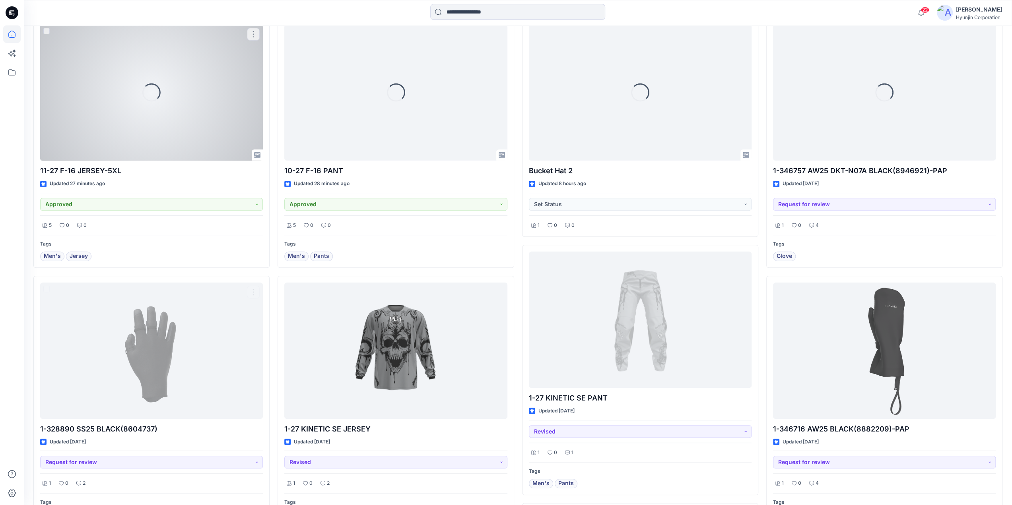
scroll to position [264, 0]
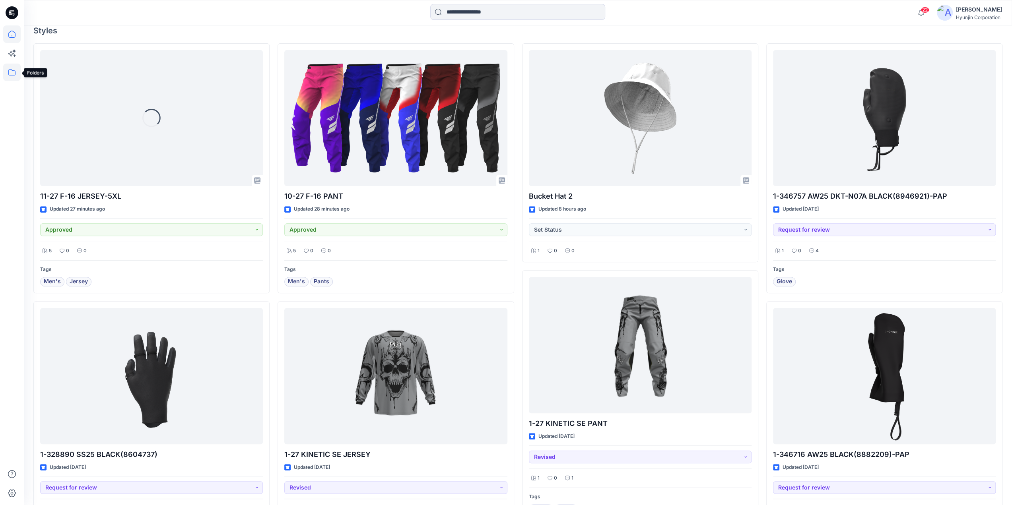
click at [7, 79] on icon at bounding box center [11, 72] width 17 height 17
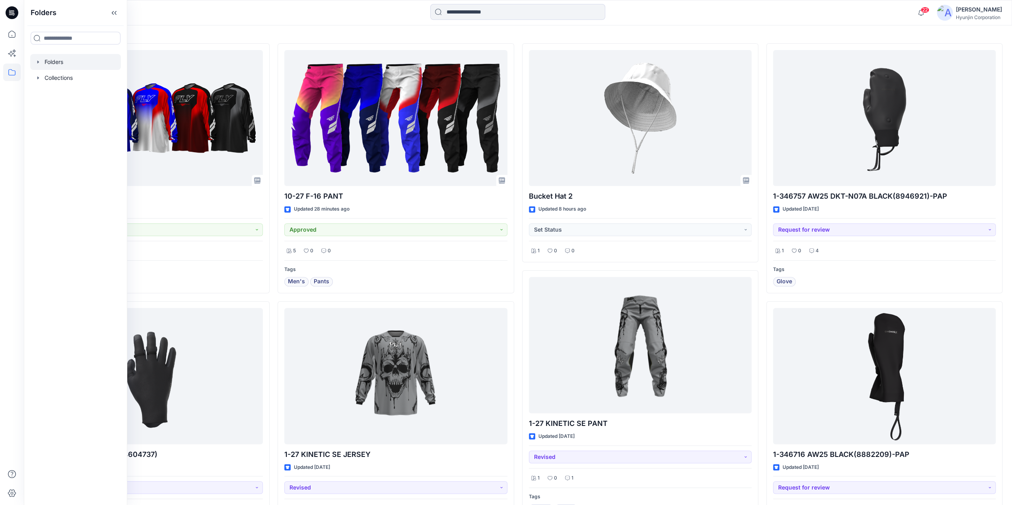
click at [60, 62] on div at bounding box center [75, 62] width 91 height 16
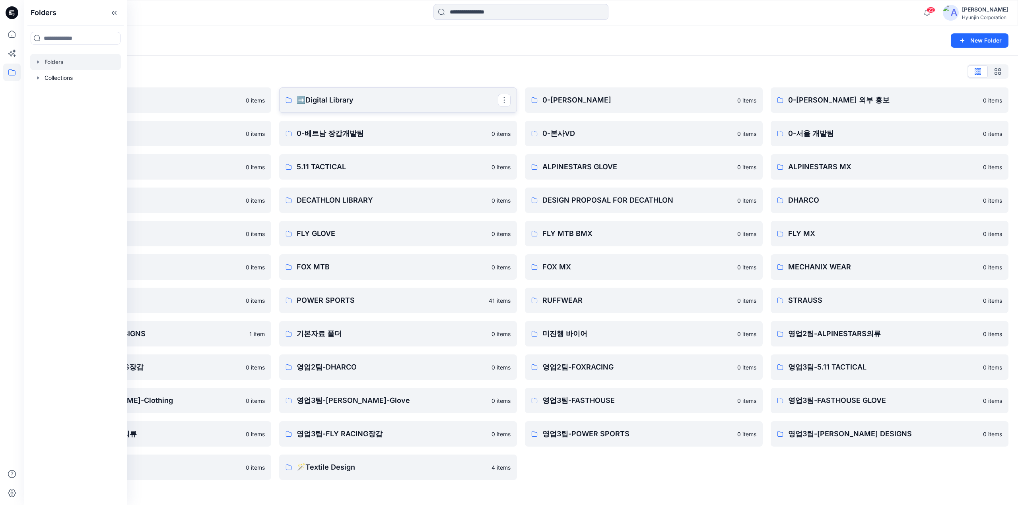
click at [404, 105] on p "➡️Digital Library" at bounding box center [397, 100] width 201 height 11
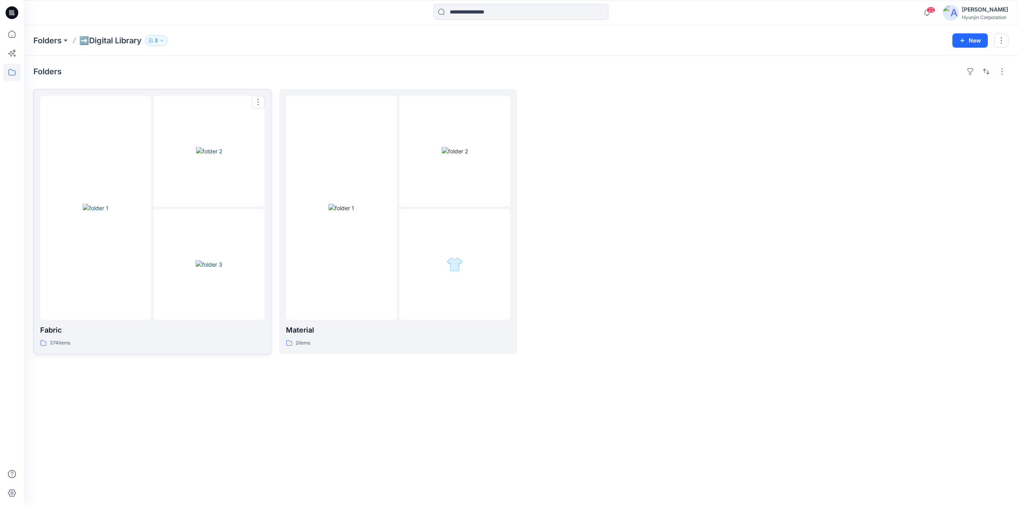
click at [150, 197] on div at bounding box center [95, 208] width 111 height 224
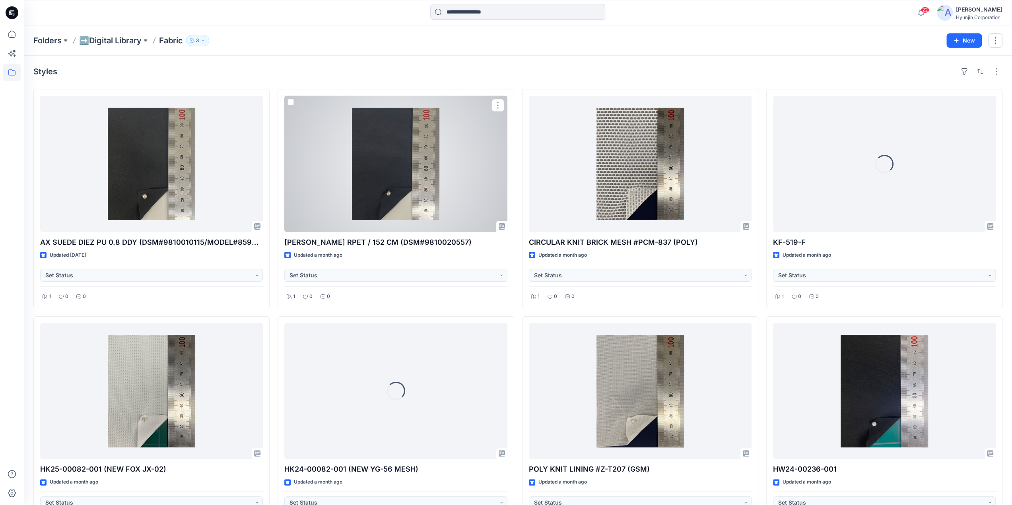
click at [436, 196] on div at bounding box center [395, 164] width 223 height 136
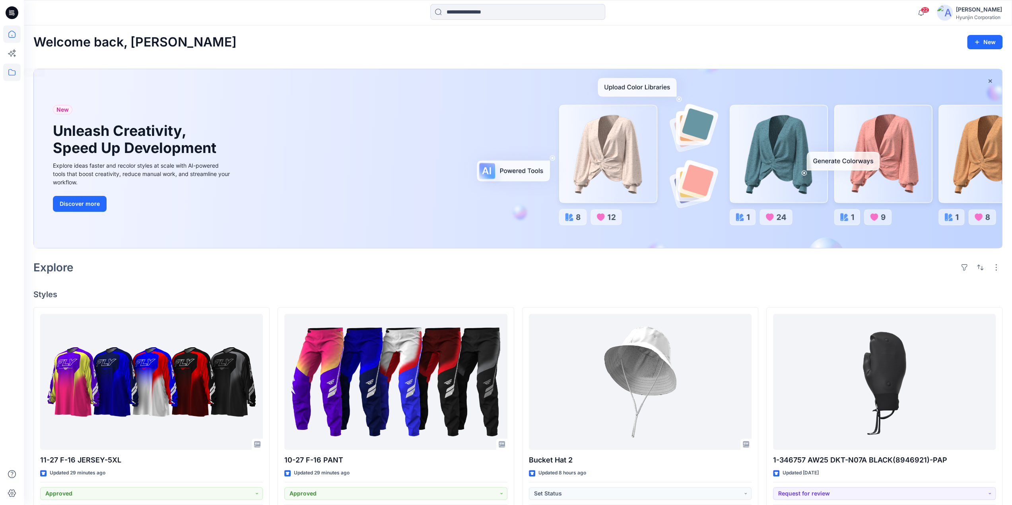
click at [12, 74] on icon at bounding box center [11, 72] width 17 height 17
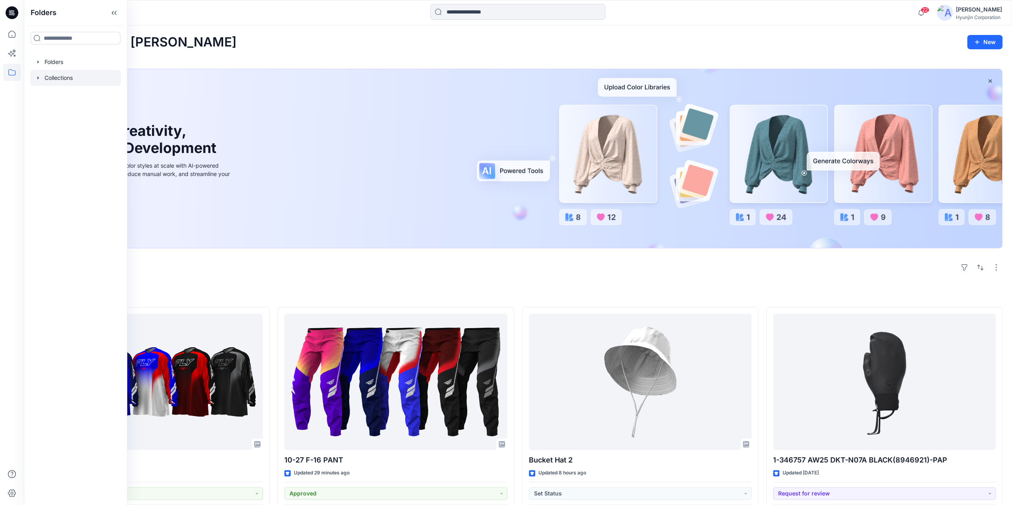
click at [54, 76] on div at bounding box center [75, 78] width 91 height 16
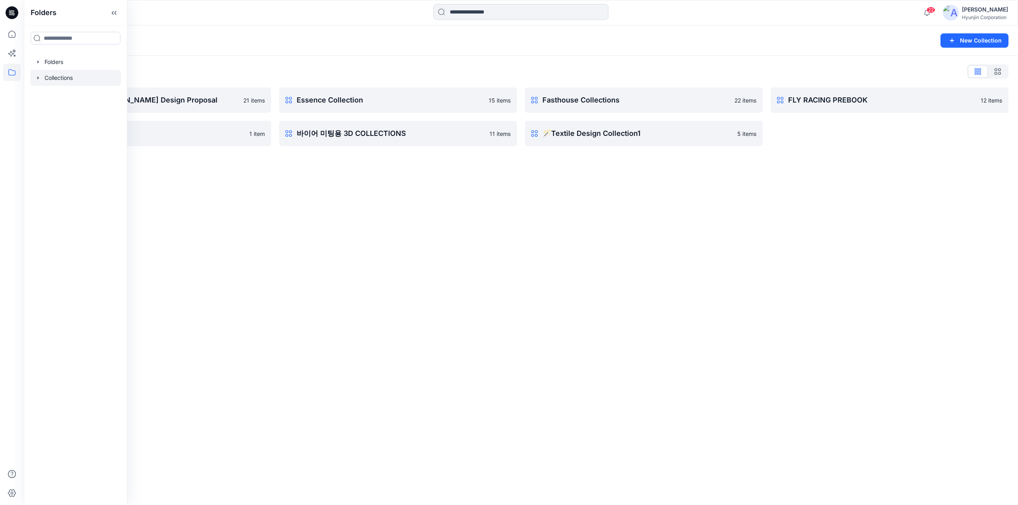
click at [477, 196] on div "Collections New Collection Collections List DECATHLON-Van Rysel Design Proposal…" at bounding box center [521, 265] width 994 height 480
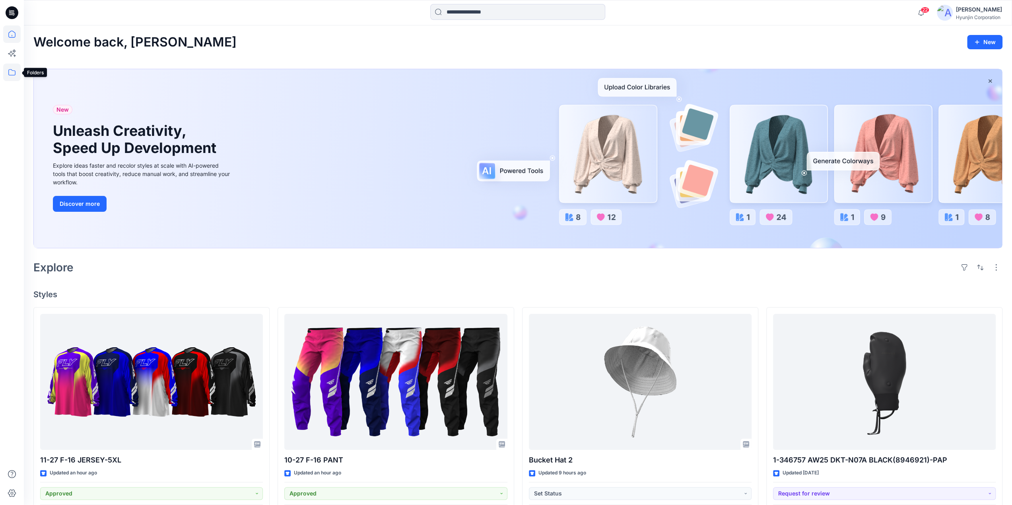
click at [17, 75] on icon at bounding box center [11, 72] width 17 height 17
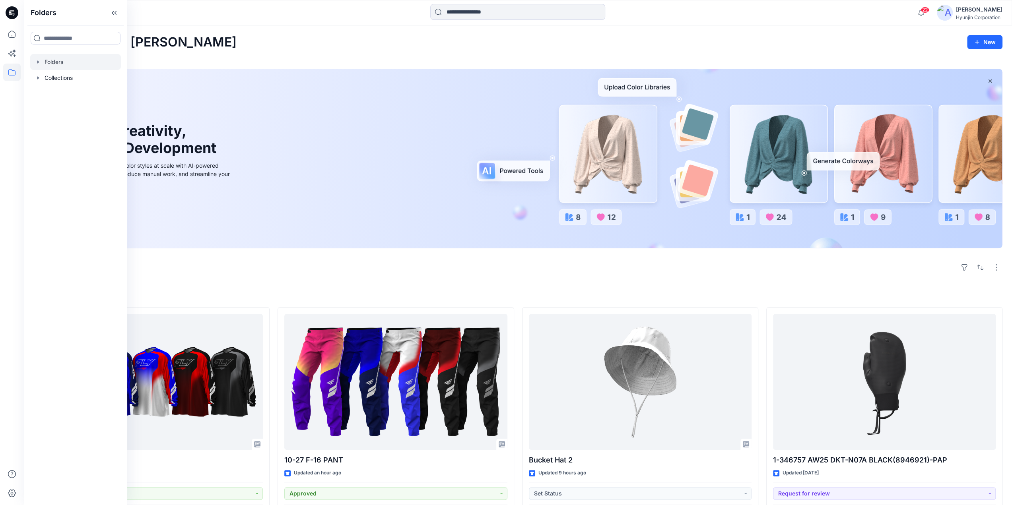
click at [40, 60] on icon "button" at bounding box center [38, 62] width 6 height 6
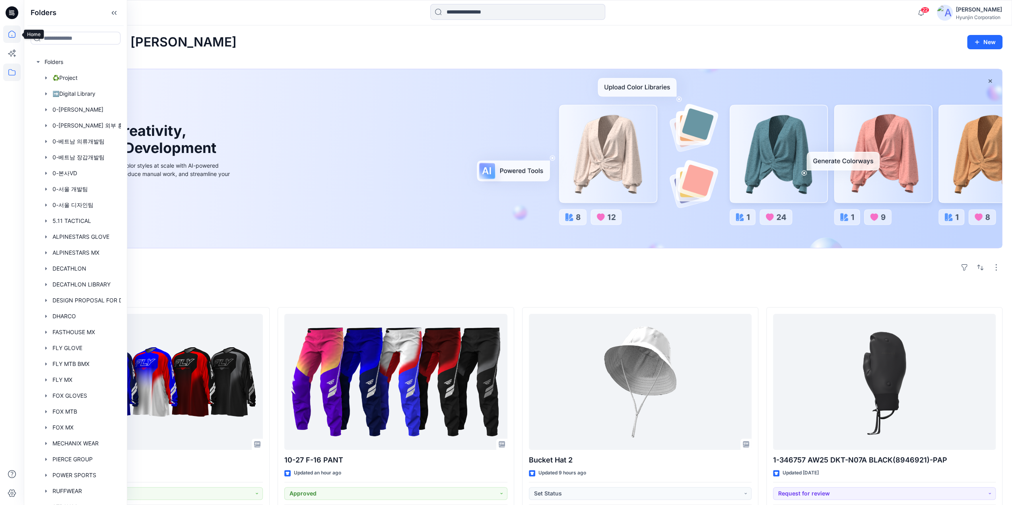
click at [11, 35] on icon at bounding box center [11, 33] width 17 height 17
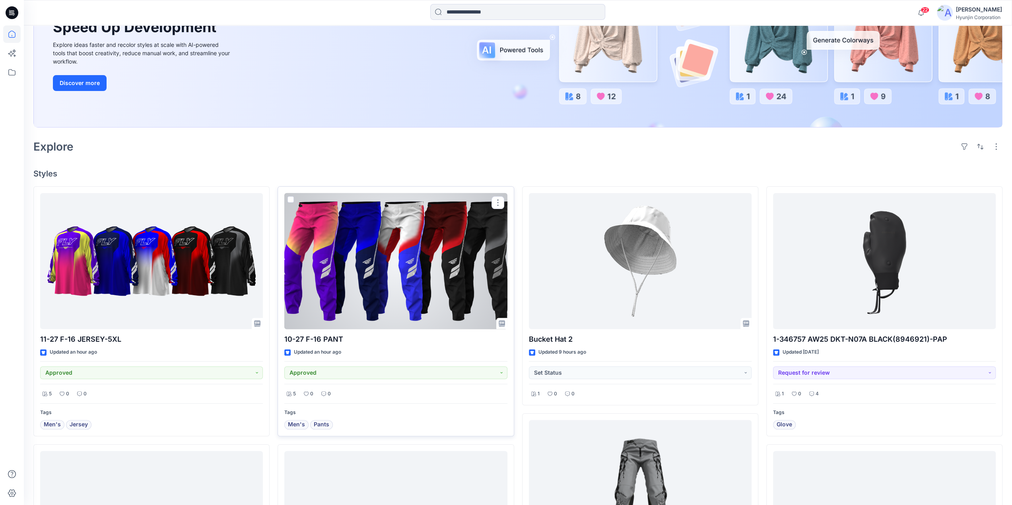
scroll to position [159, 0]
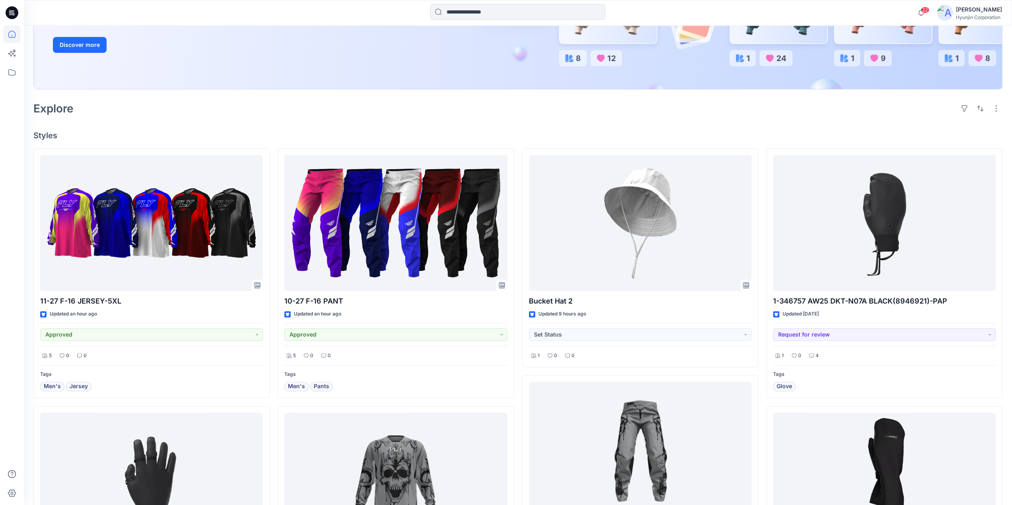
click at [666, 139] on h4 "Styles" at bounding box center [517, 136] width 969 height 10
click at [19, 76] on icon at bounding box center [11, 72] width 17 height 17
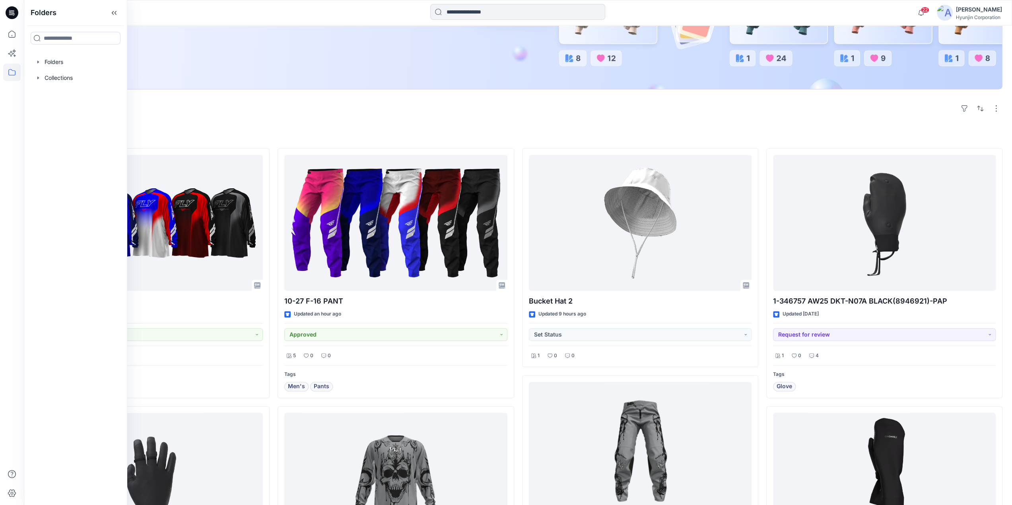
click at [52, 66] on div at bounding box center [75, 62] width 91 height 16
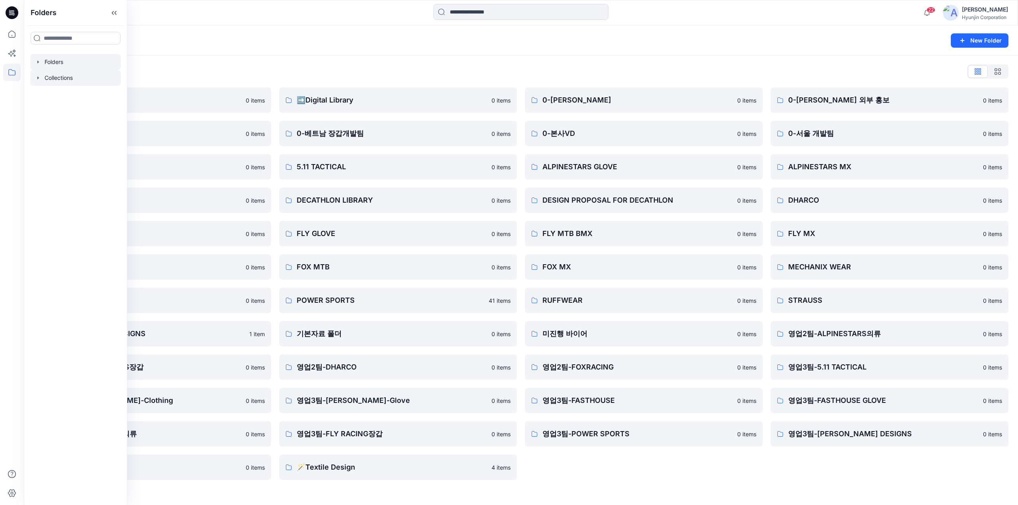
click at [53, 79] on div at bounding box center [75, 78] width 91 height 16
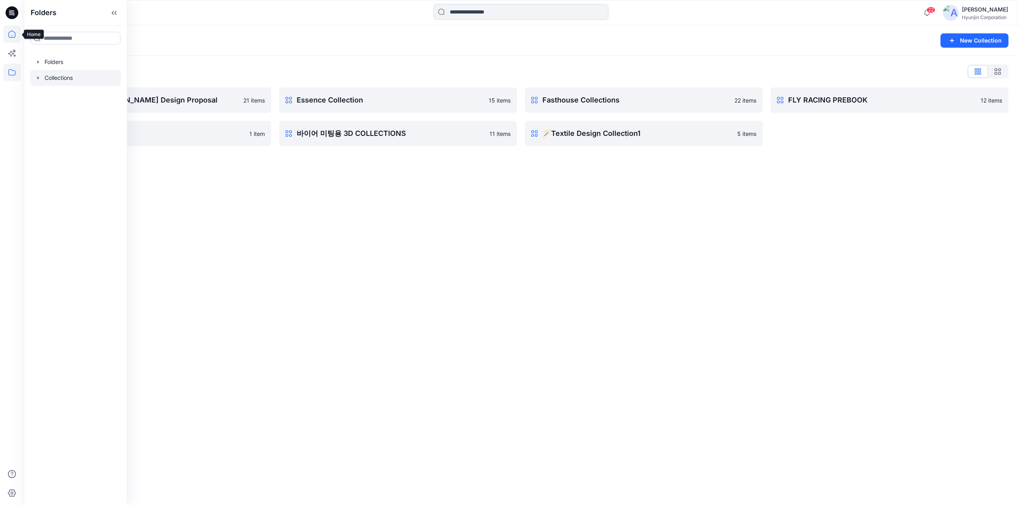
click at [12, 31] on icon at bounding box center [11, 33] width 17 height 17
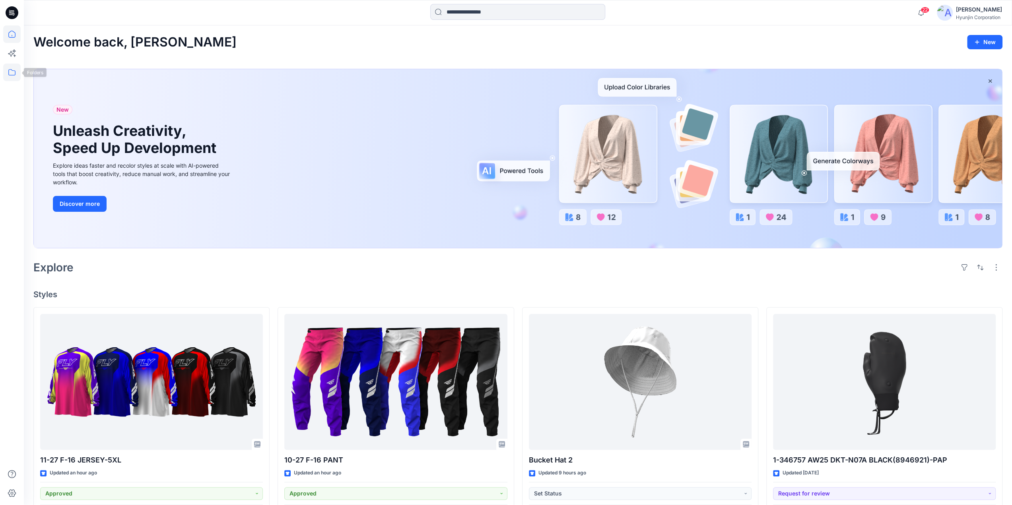
click at [12, 79] on icon at bounding box center [11, 72] width 17 height 17
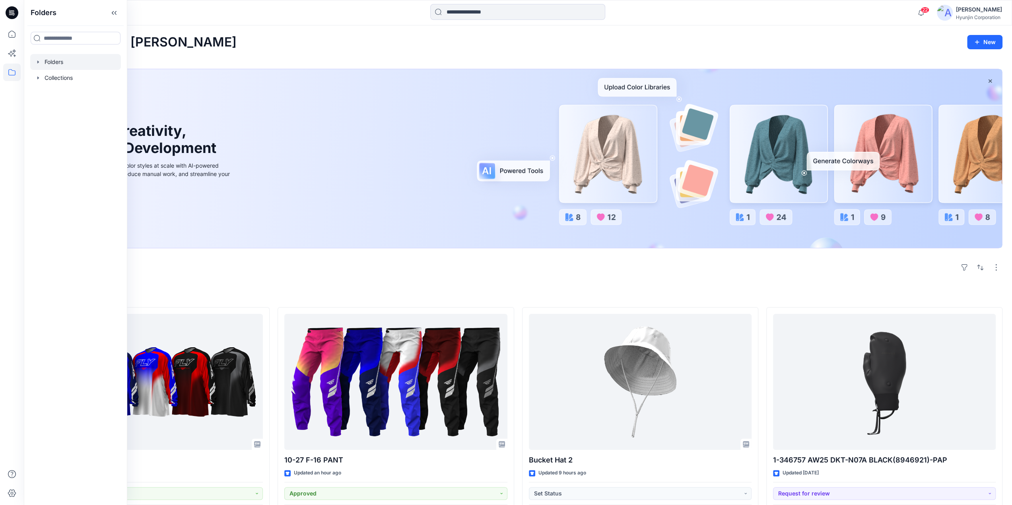
click at [48, 60] on div at bounding box center [75, 62] width 91 height 16
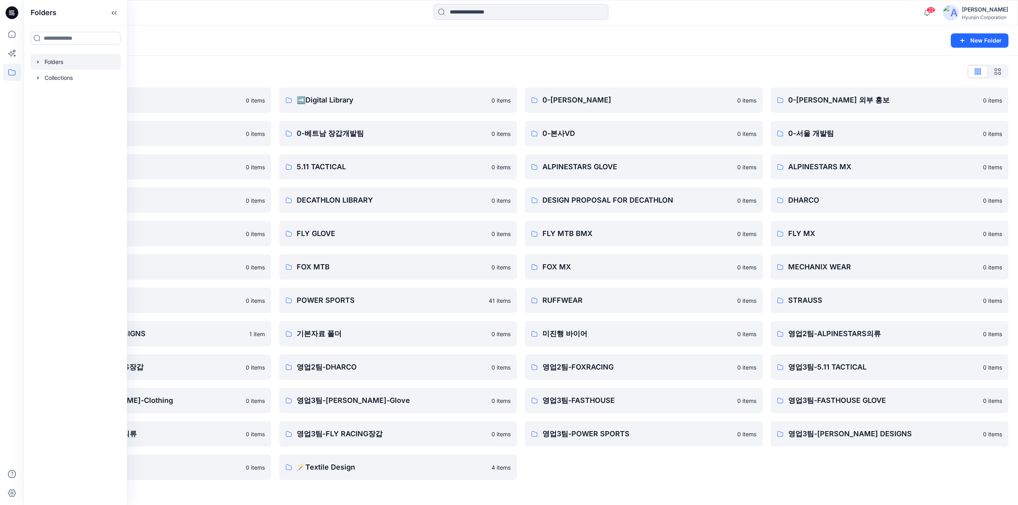
click at [205, 65] on div "Folders List" at bounding box center [520, 71] width 975 height 13
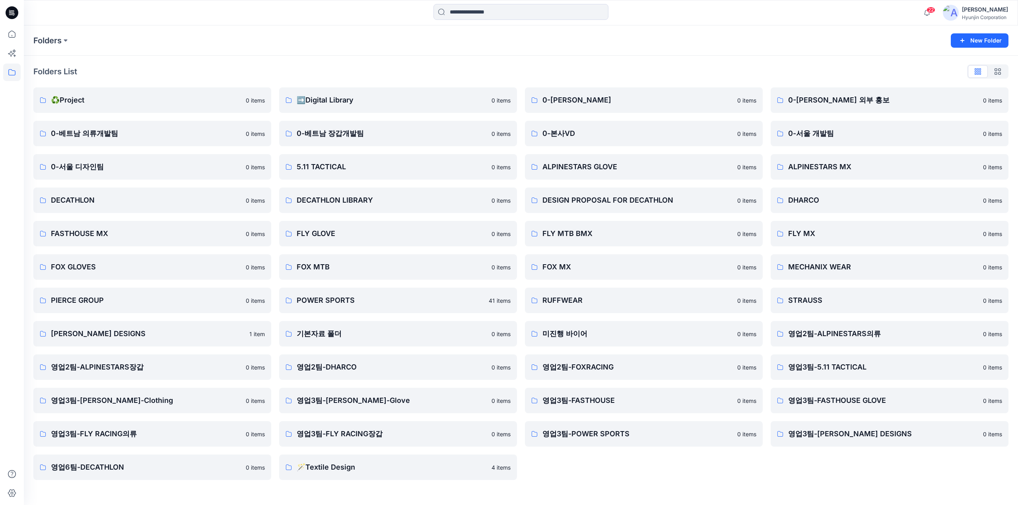
click at [12, 13] on icon at bounding box center [12, 12] width 13 height 13
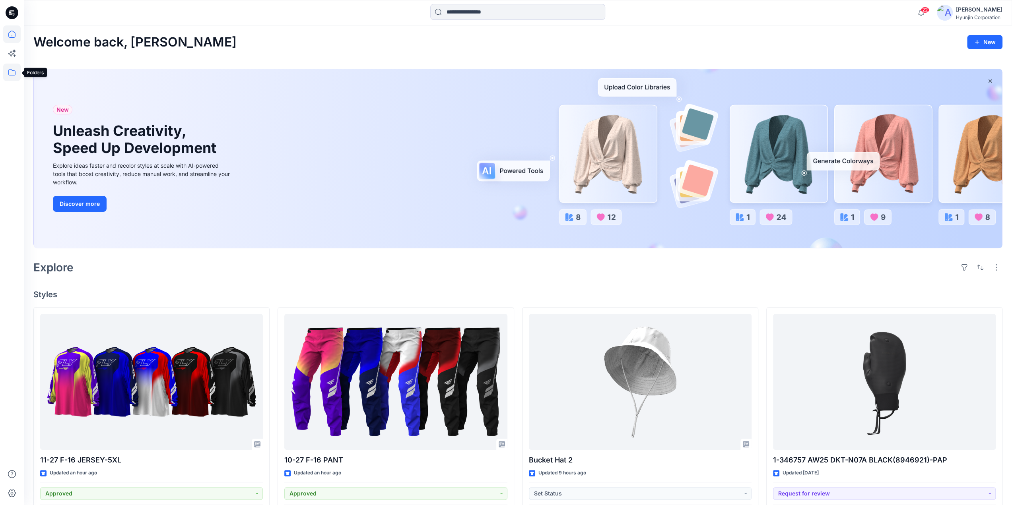
click at [12, 73] on icon at bounding box center [11, 72] width 17 height 17
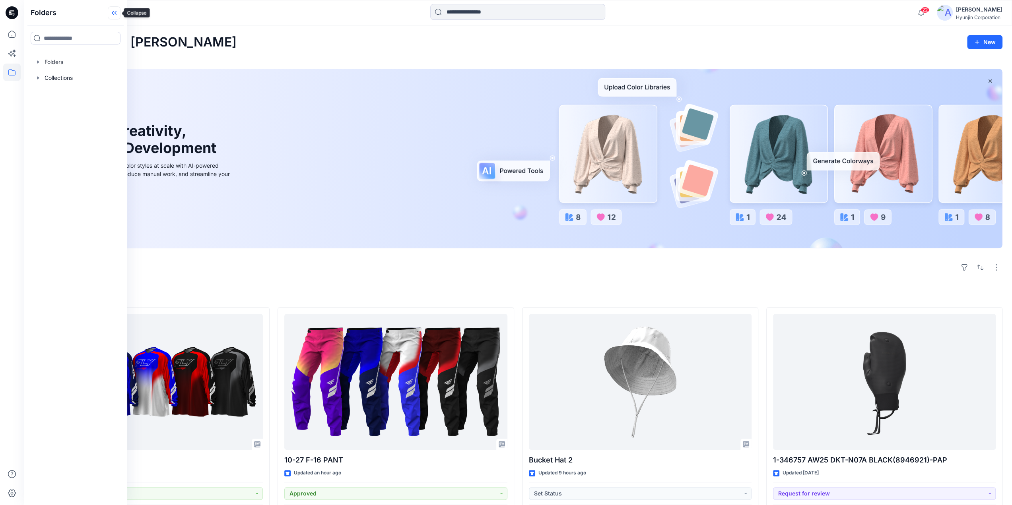
click at [111, 14] on icon at bounding box center [114, 12] width 13 height 13
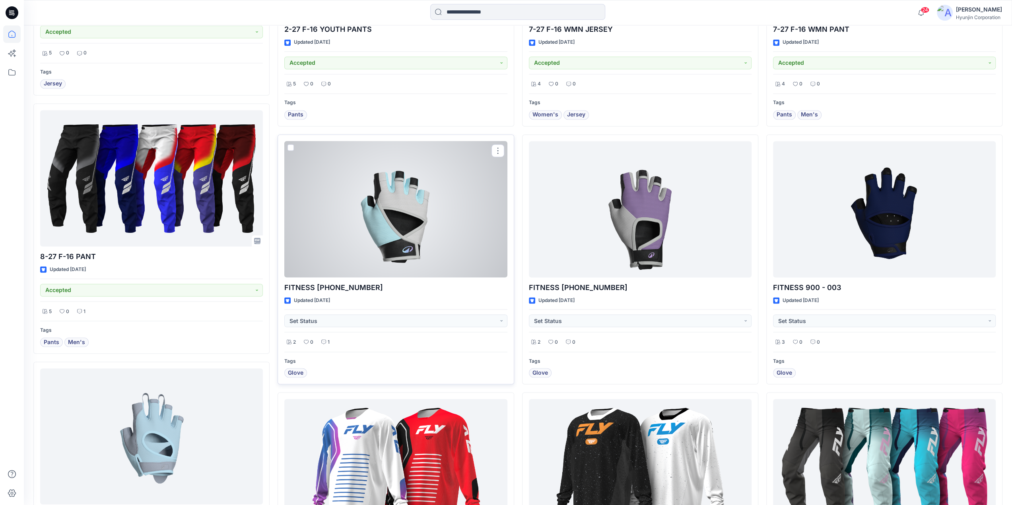
scroll to position [1320, 0]
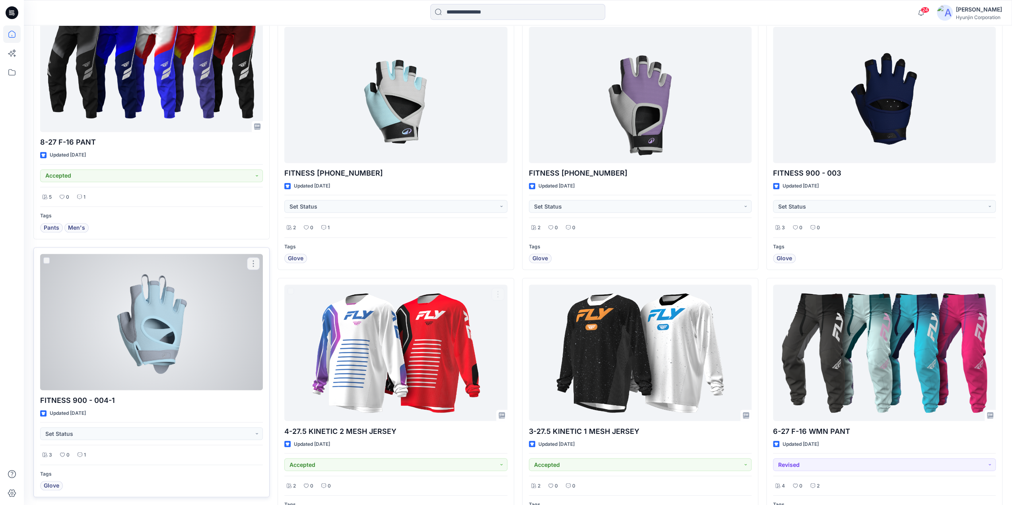
click at [206, 323] on div at bounding box center [151, 322] width 223 height 136
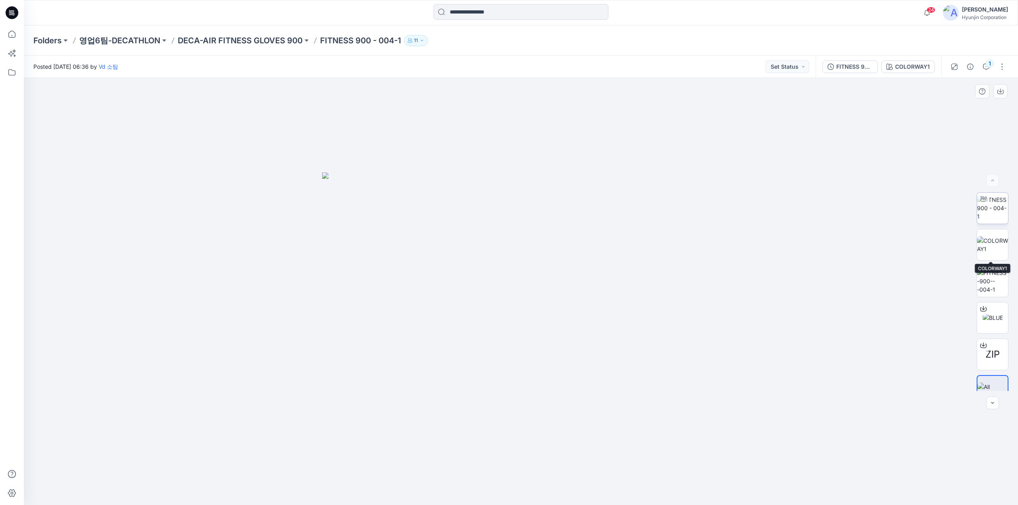
click at [865, 206] on img at bounding box center [992, 208] width 31 height 25
